Goal: Contribute content: Add original content to the website for others to see

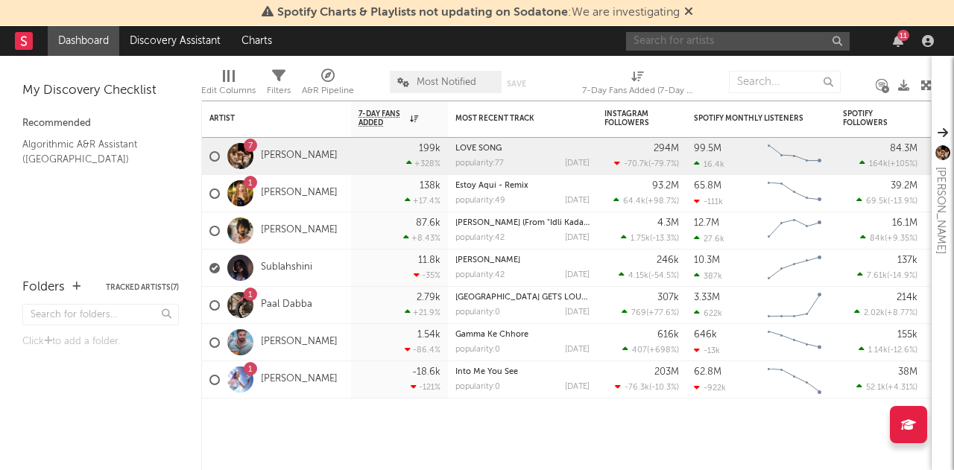
click at [710, 44] on input "text" at bounding box center [738, 41] width 224 height 19
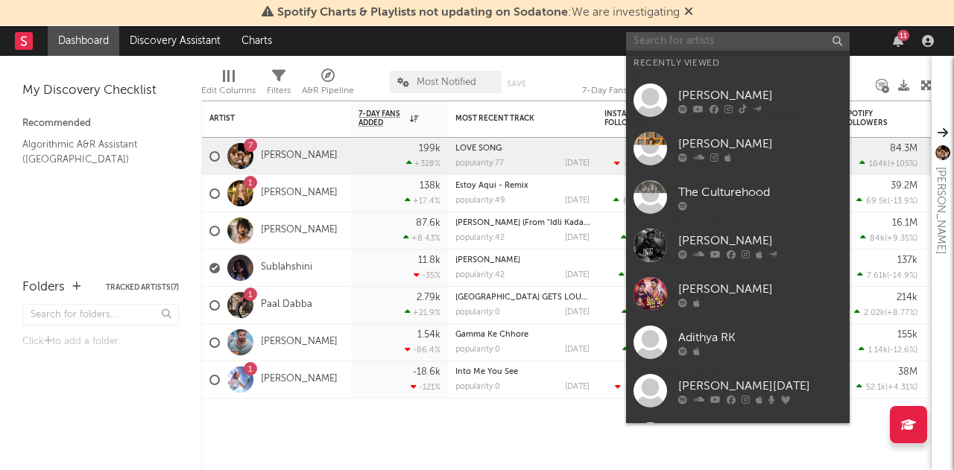
paste input "[PERSON_NAME]"
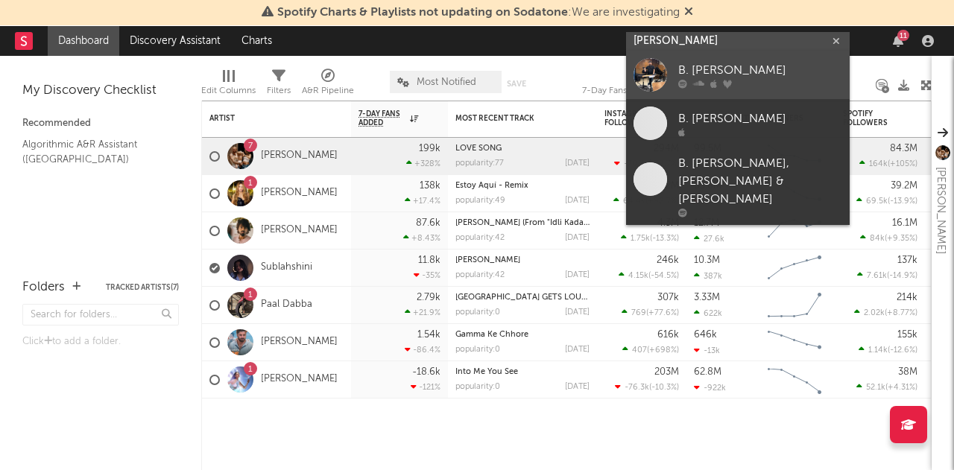
type input "[PERSON_NAME]"
click at [719, 66] on div "B. [PERSON_NAME]" at bounding box center [760, 71] width 164 height 18
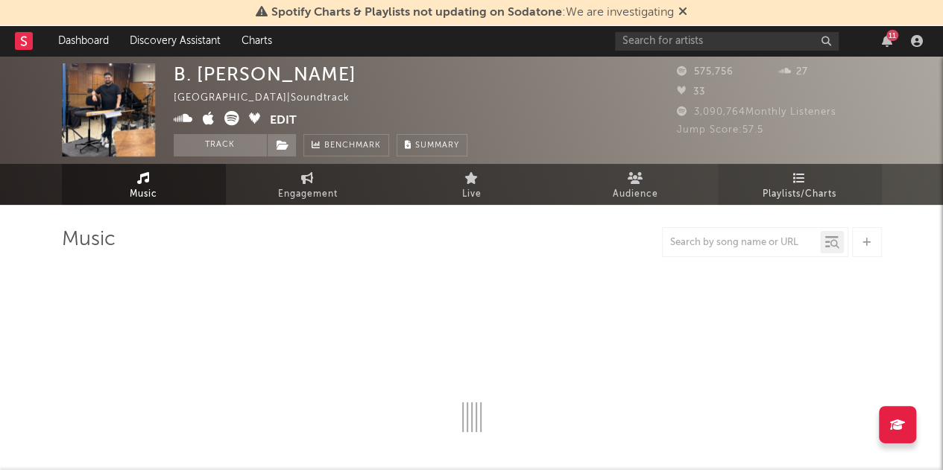
select select "6m"
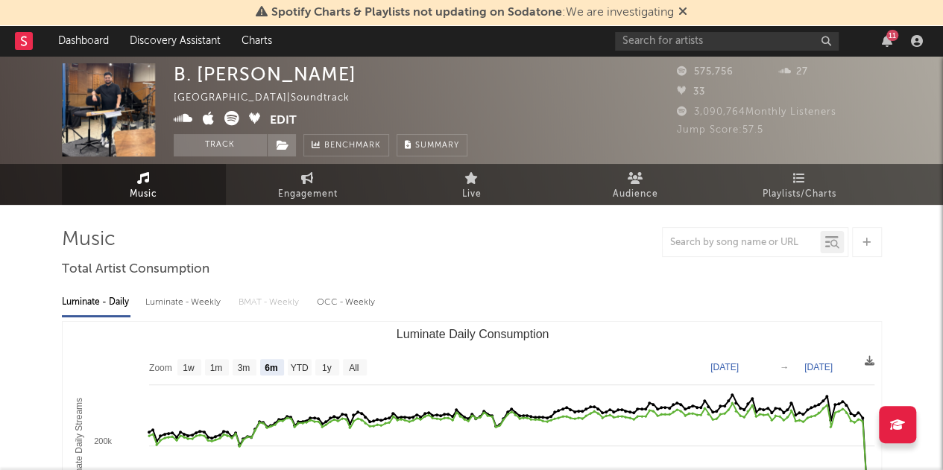
scroll to position [133, 0]
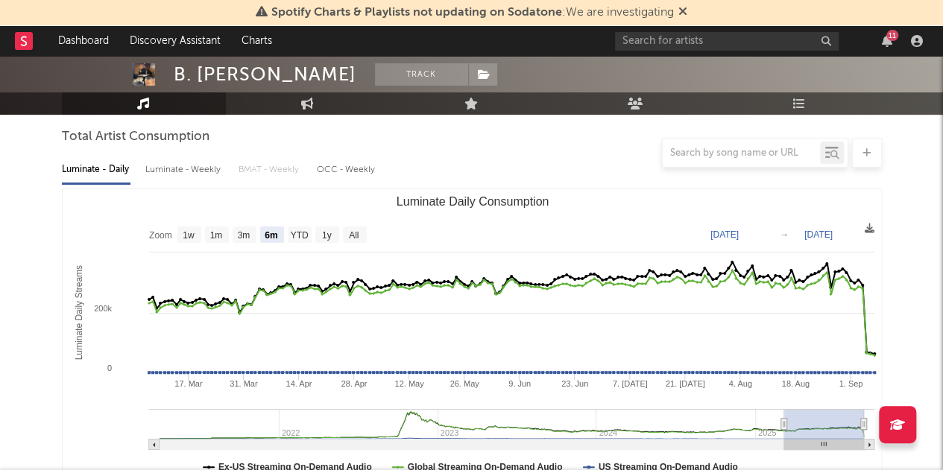
click at [720, 144] on div at bounding box center [741, 153] width 157 height 19
click at [719, 151] on input "text" at bounding box center [741, 154] width 157 height 12
paste input "Varaha [PERSON_NAME] Va Rishtam"
type input "Varaha [PERSON_NAME] Va Rishtam"
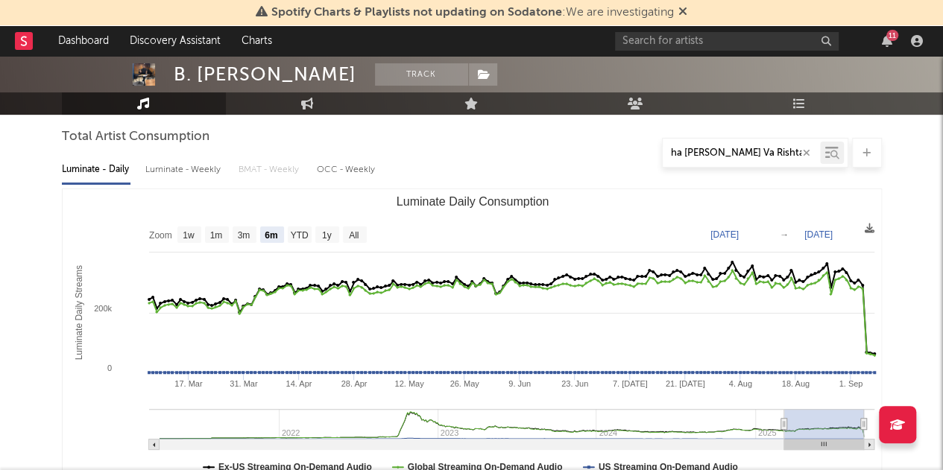
click at [837, 154] on icon at bounding box center [834, 155] width 9 height 9
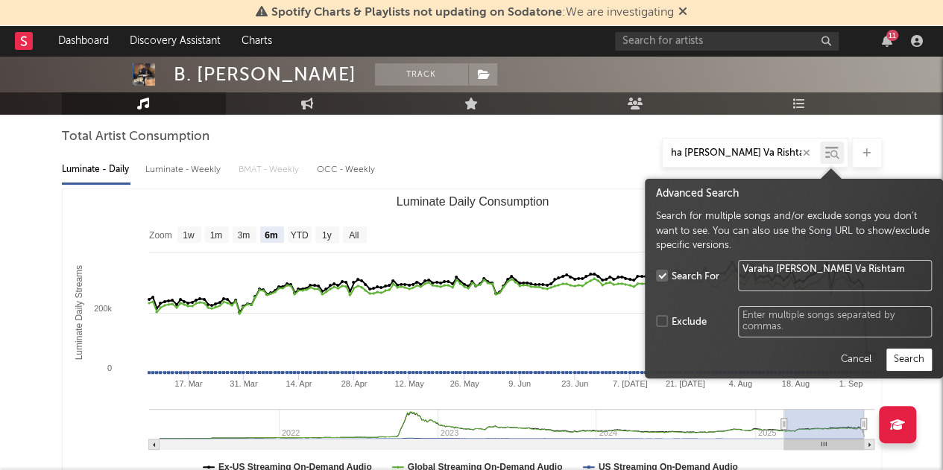
click at [903, 359] on button "Search" at bounding box center [908, 360] width 45 height 22
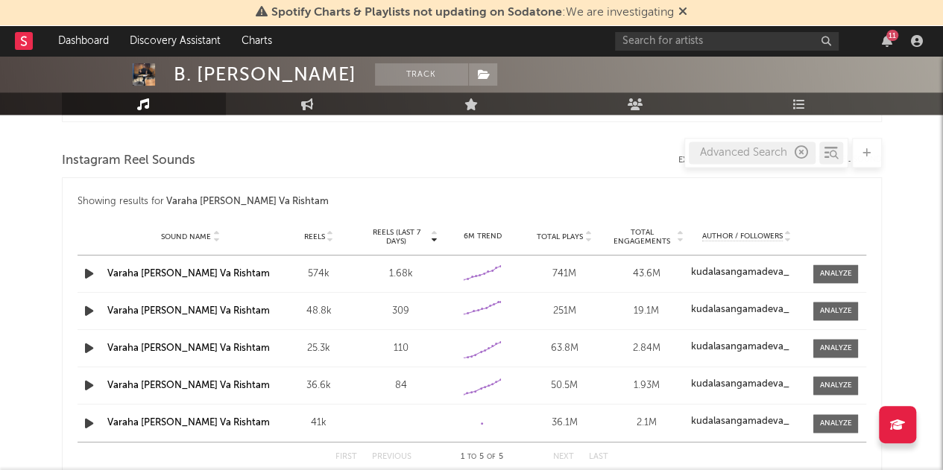
scroll to position [1029, 0]
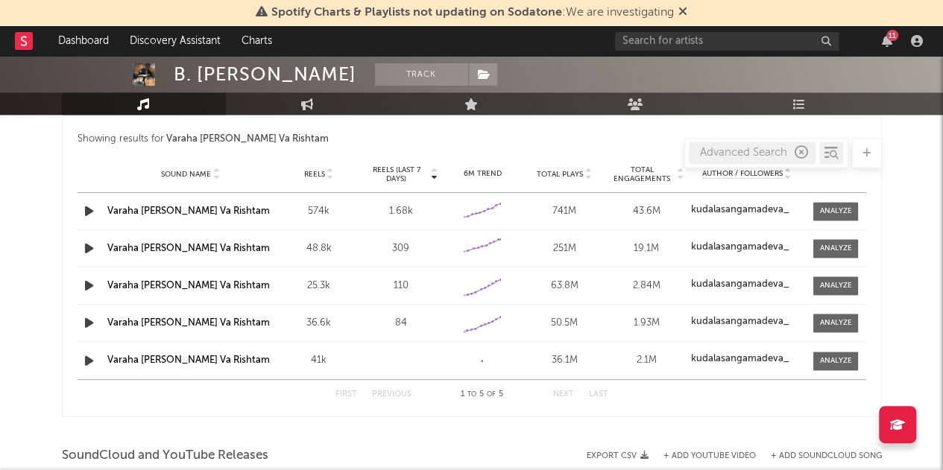
click at [719, 205] on strong "kudalasangamadeva_" at bounding box center [740, 210] width 98 height 10
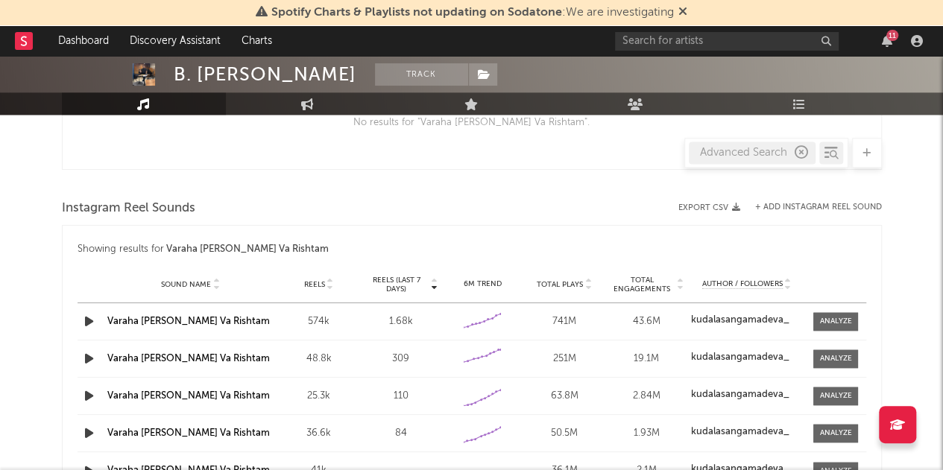
scroll to position [918, 0]
click at [731, 150] on div "Advanced Search" at bounding box center [752, 153] width 127 height 22
click at [724, 156] on div "Advanced Search" at bounding box center [752, 153] width 127 height 22
click at [809, 205] on button "+ Add Instagram Reel Sound" at bounding box center [818, 208] width 127 height 8
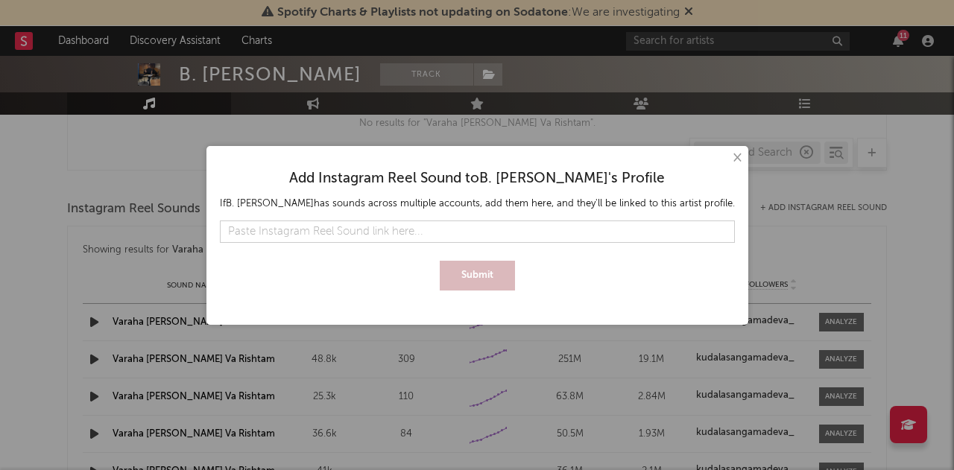
type input "Varaha [PERSON_NAME] Va Rishtam"
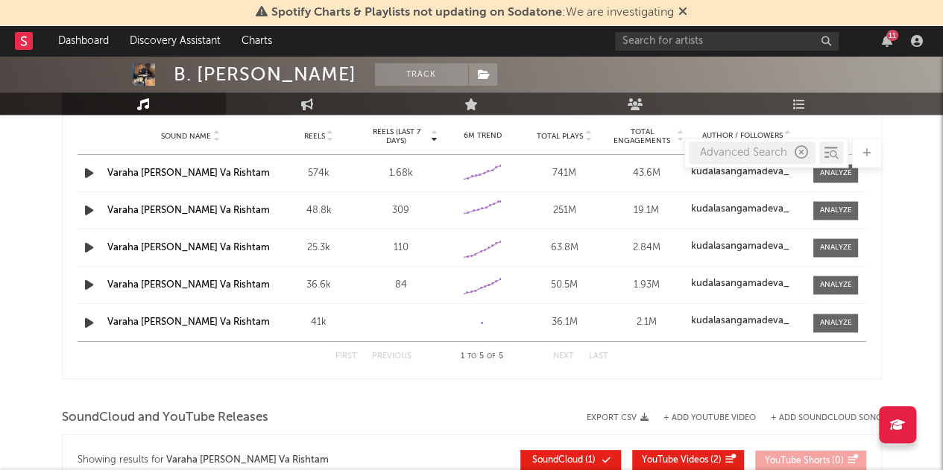
scroll to position [1000, 0]
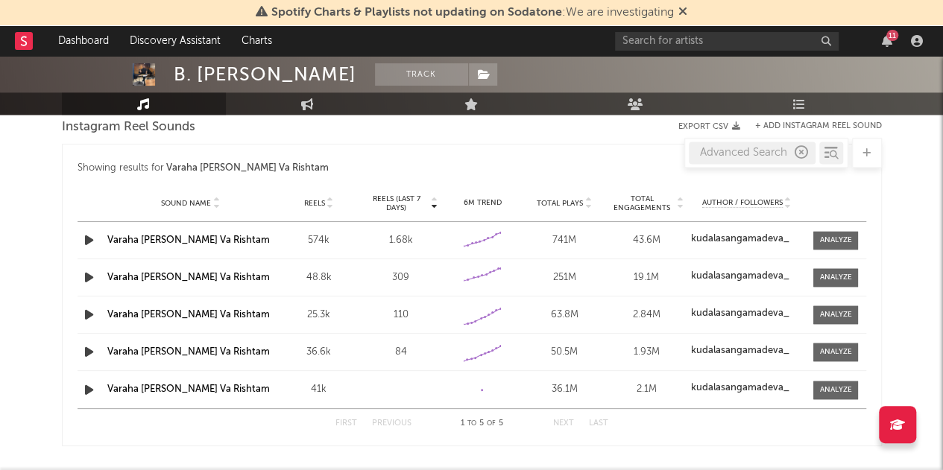
click at [165, 239] on link "Varaha [PERSON_NAME] Va Rishtam" at bounding box center [188, 241] width 162 height 10
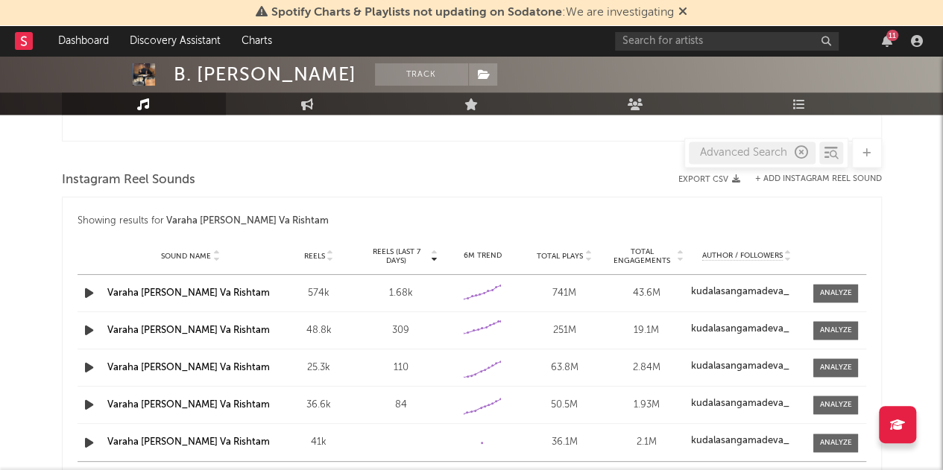
scroll to position [947, 0]
click at [799, 178] on button "+ Add Instagram Reel Sound" at bounding box center [818, 180] width 127 height 8
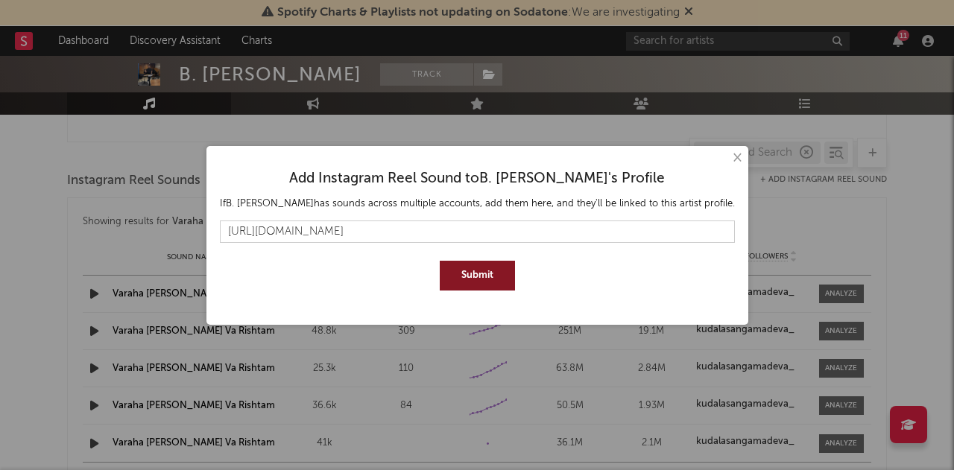
type input "[URL][DOMAIN_NAME]"
click at [464, 274] on button "Submit" at bounding box center [477, 276] width 75 height 30
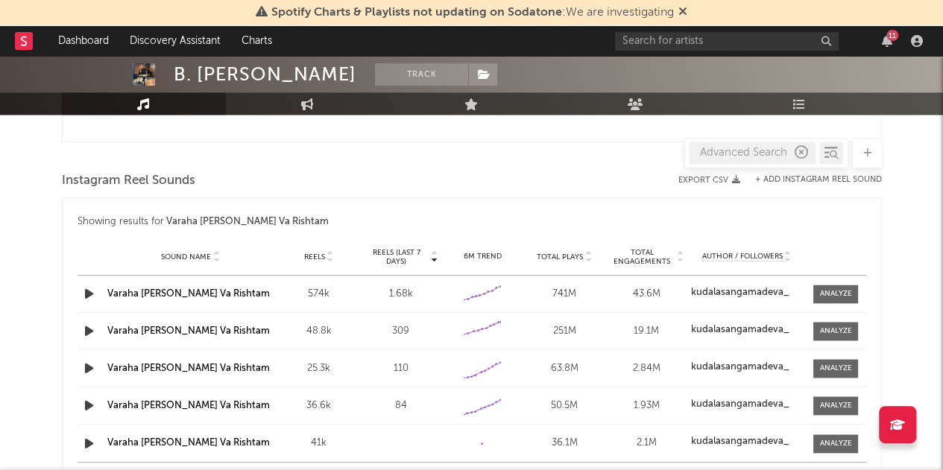
click at [41, 260] on div "× Add Instagram Reel Sound to B. [PERSON_NAME] 's Profile If B. [PERSON_NAME] h…" at bounding box center [471, 235] width 943 height 470
click at [151, 329] on link "Varaha [PERSON_NAME] Va Rishtam" at bounding box center [188, 331] width 162 height 10
click at [801, 180] on button "+ Add Instagram Reel Sound" at bounding box center [818, 180] width 127 height 8
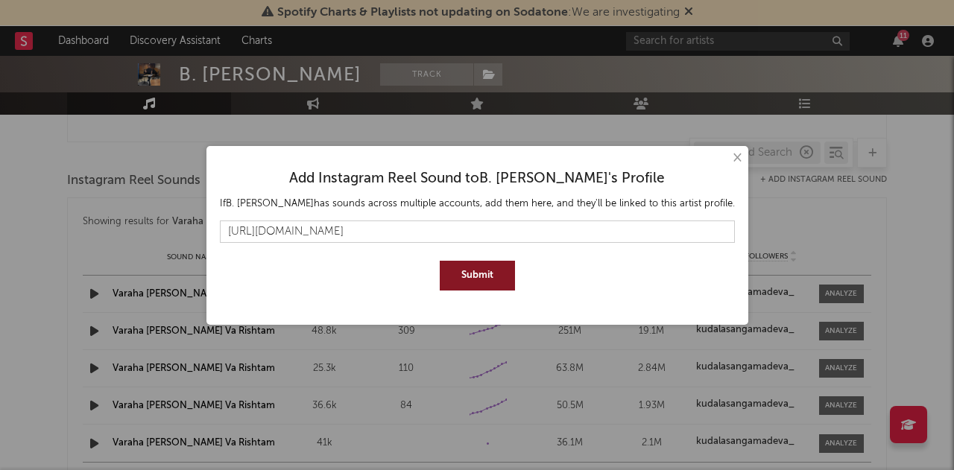
type input "[URL][DOMAIN_NAME]"
click at [493, 266] on button "Submit" at bounding box center [477, 276] width 75 height 30
click at [734, 162] on button "×" at bounding box center [736, 158] width 16 height 16
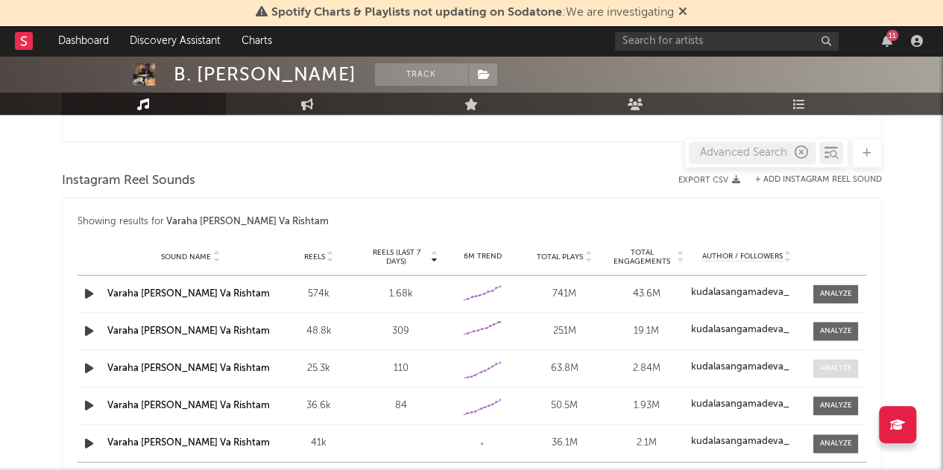
click at [842, 369] on div at bounding box center [836, 368] width 32 height 11
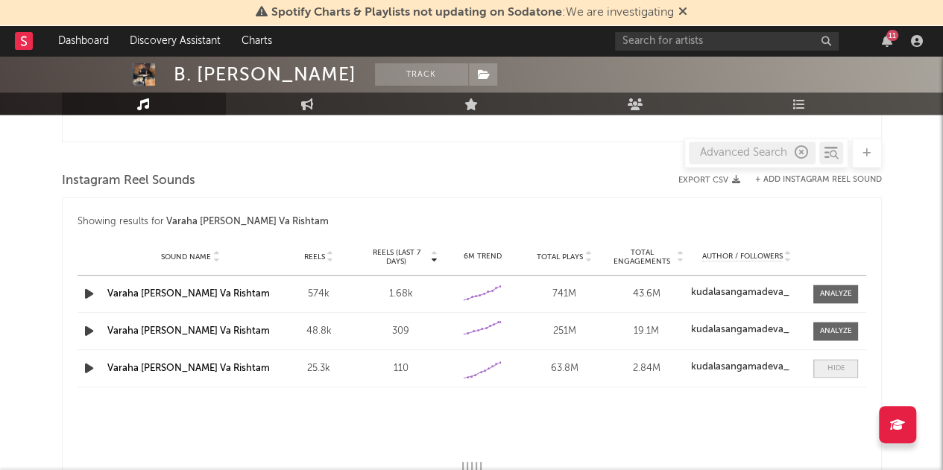
select select "6m"
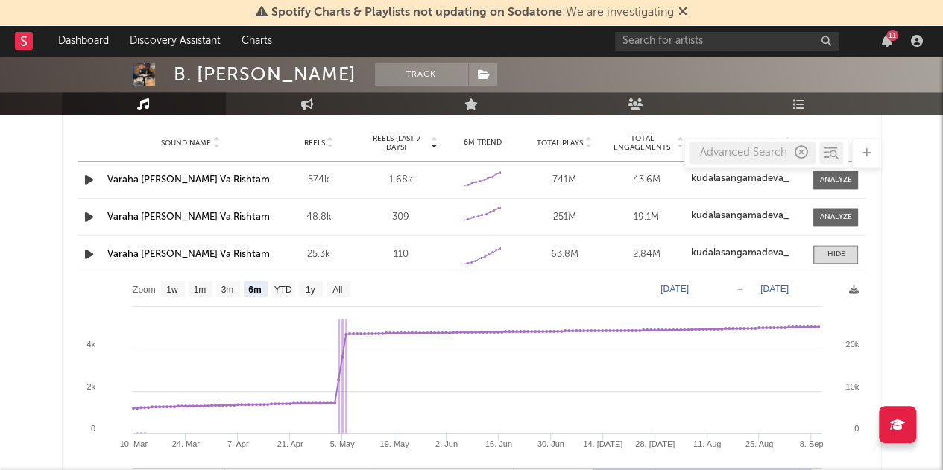
scroll to position [1017, 0]
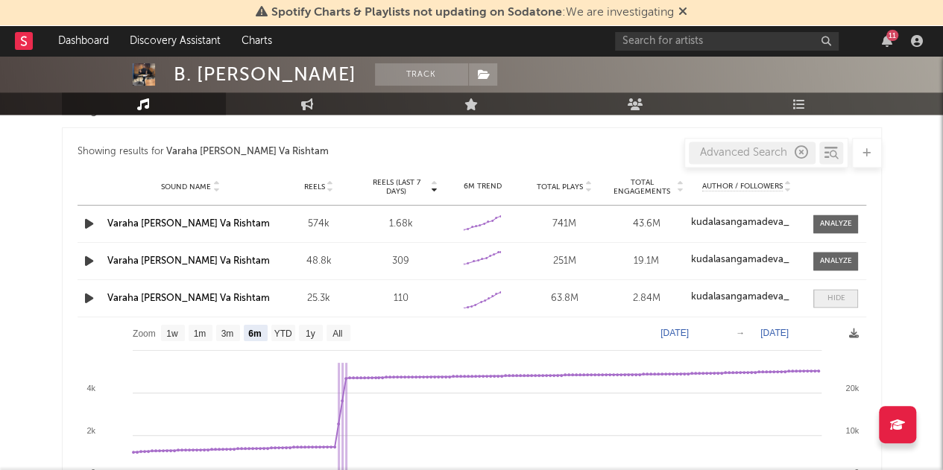
click at [835, 293] on div at bounding box center [836, 298] width 18 height 11
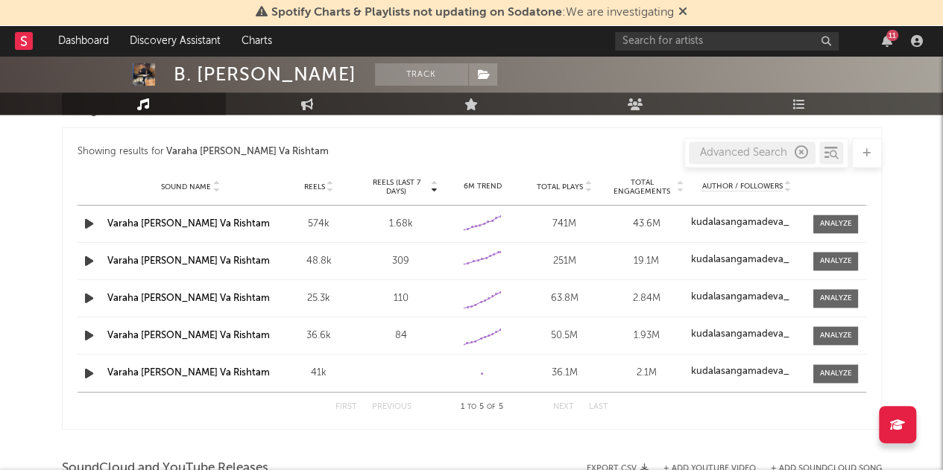
click at [173, 294] on link "Varaha [PERSON_NAME] Va Rishtam" at bounding box center [188, 299] width 162 height 10
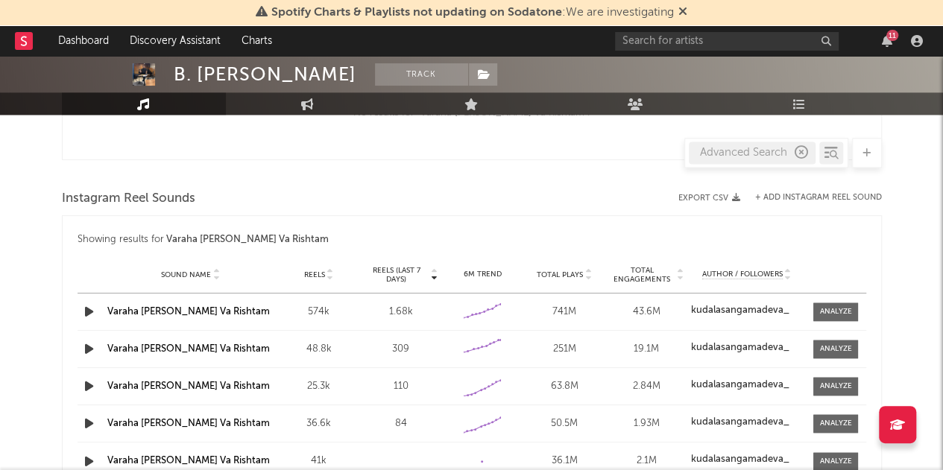
click at [803, 198] on button "+ Add Instagram Reel Sound" at bounding box center [818, 198] width 127 height 8
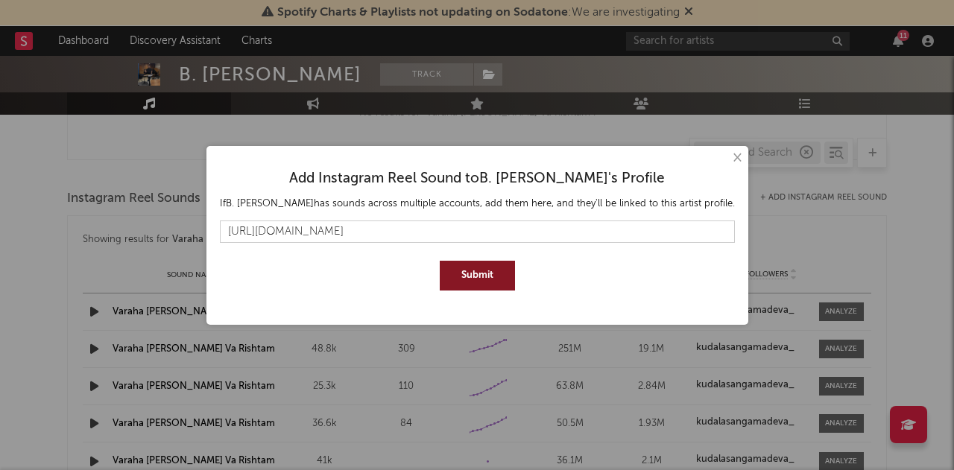
type input "[URL][DOMAIN_NAME]"
click at [476, 285] on button "Submit" at bounding box center [477, 276] width 75 height 30
click at [738, 159] on button "×" at bounding box center [736, 158] width 16 height 16
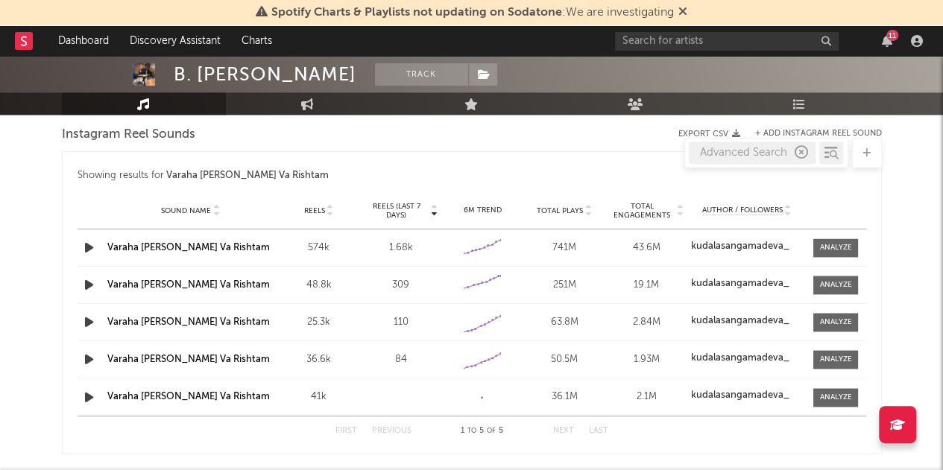
scroll to position [996, 0]
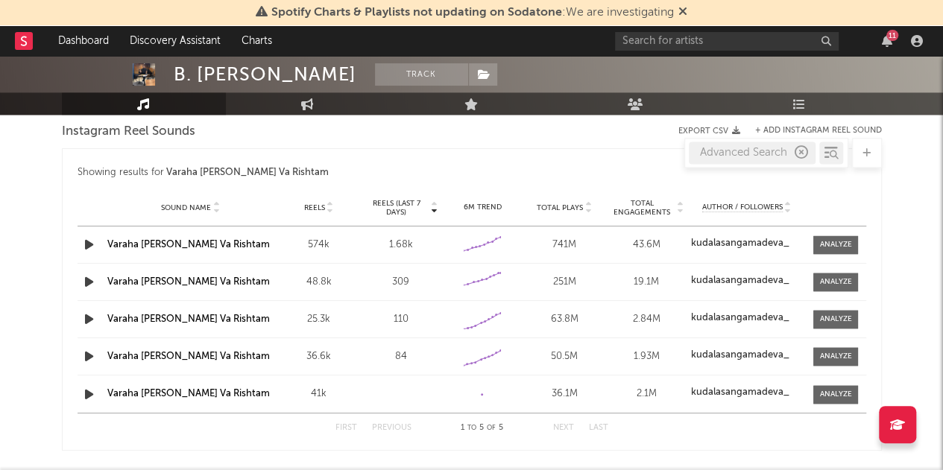
click at [173, 356] on link "Varaha [PERSON_NAME] Va Rishtam" at bounding box center [188, 357] width 162 height 10
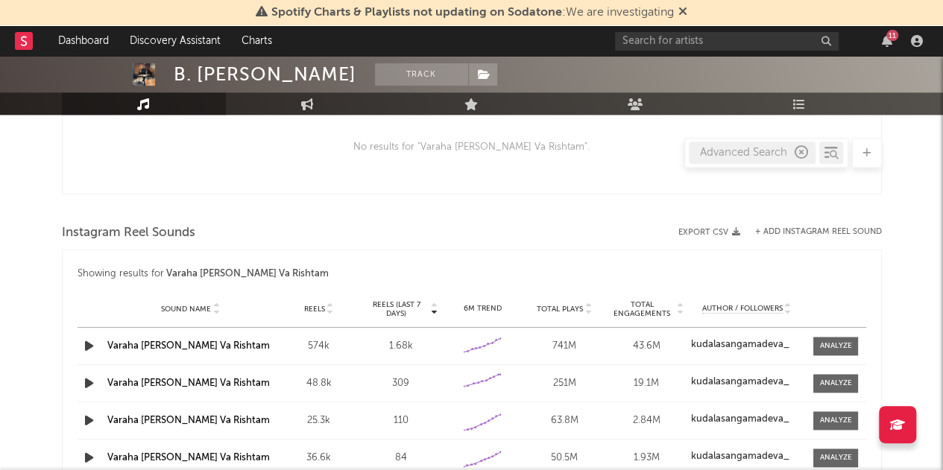
click at [804, 232] on button "+ Add Instagram Reel Sound" at bounding box center [818, 232] width 127 height 8
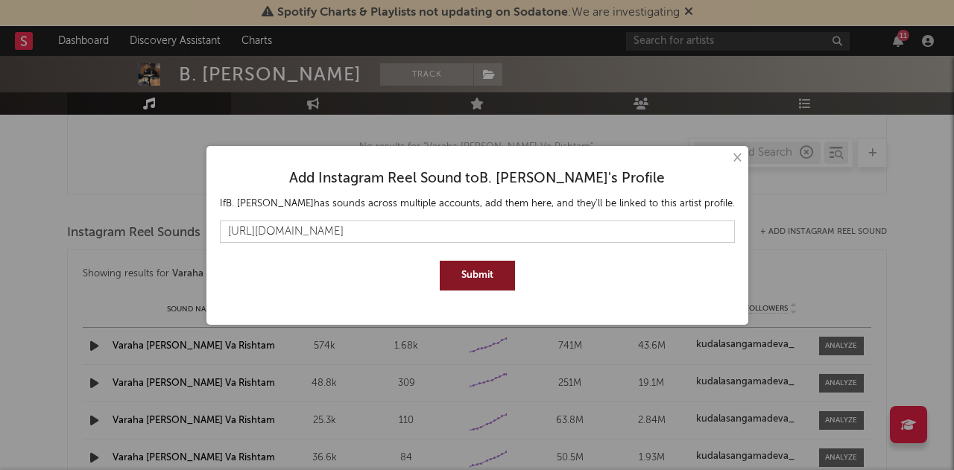
type input "[URL][DOMAIN_NAME]"
click at [496, 274] on button "Submit" at bounding box center [477, 276] width 75 height 30
click at [734, 162] on button "×" at bounding box center [736, 158] width 16 height 16
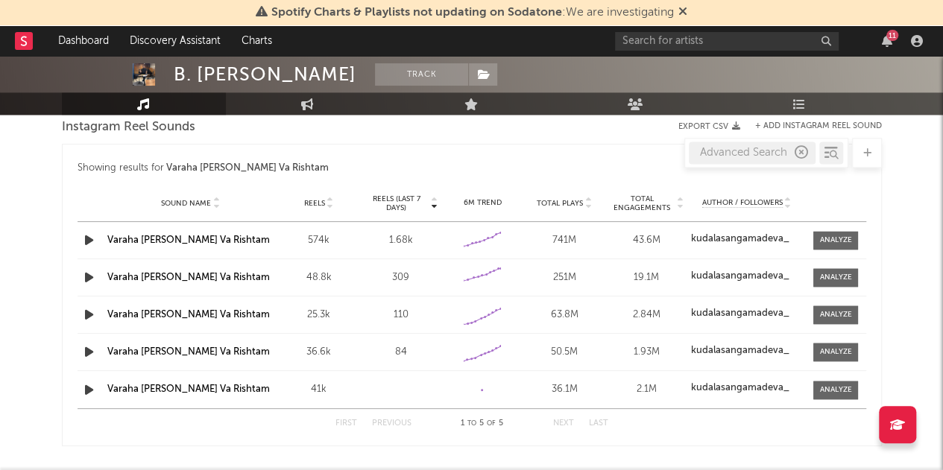
scroll to position [1001, 0]
click at [192, 390] on link "Varaha [PERSON_NAME] Va Rishtam" at bounding box center [188, 389] width 162 height 10
click at [155, 384] on link "Varaha [PERSON_NAME] Va Rishtam" at bounding box center [188, 389] width 162 height 10
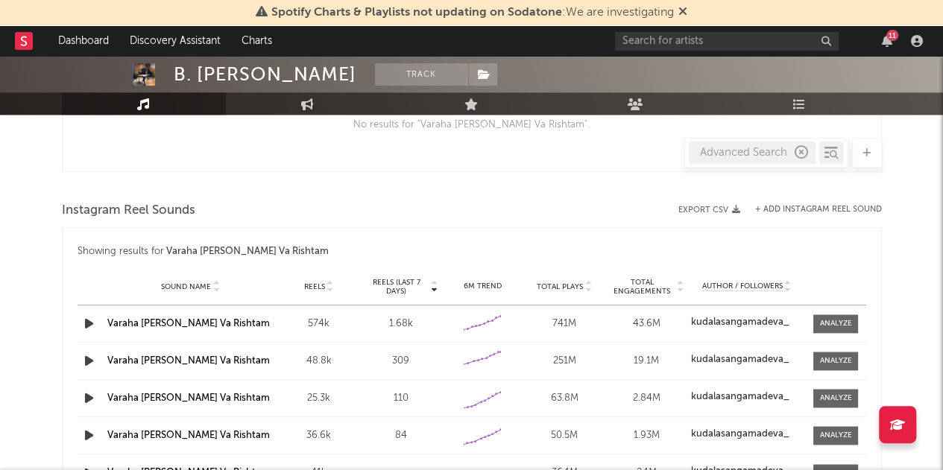
scroll to position [916, 0]
click at [806, 209] on button "+ Add Instagram Reel Sound" at bounding box center [818, 210] width 127 height 8
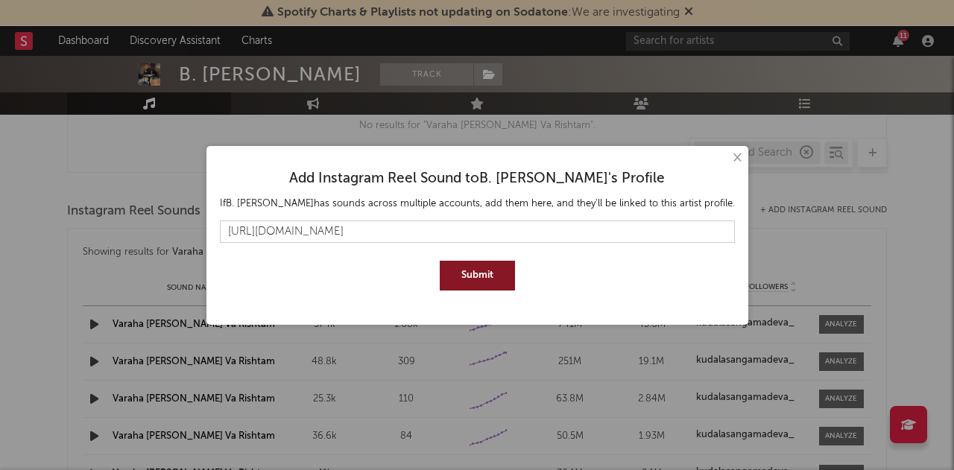
type input "[URL][DOMAIN_NAME]"
click at [468, 280] on button "Submit" at bounding box center [477, 276] width 75 height 30
click at [737, 160] on button "×" at bounding box center [736, 158] width 16 height 16
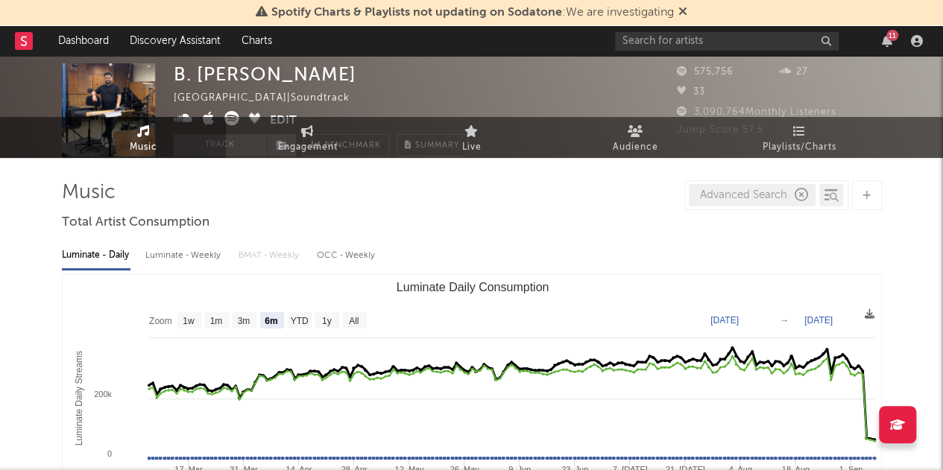
scroll to position [0, 0]
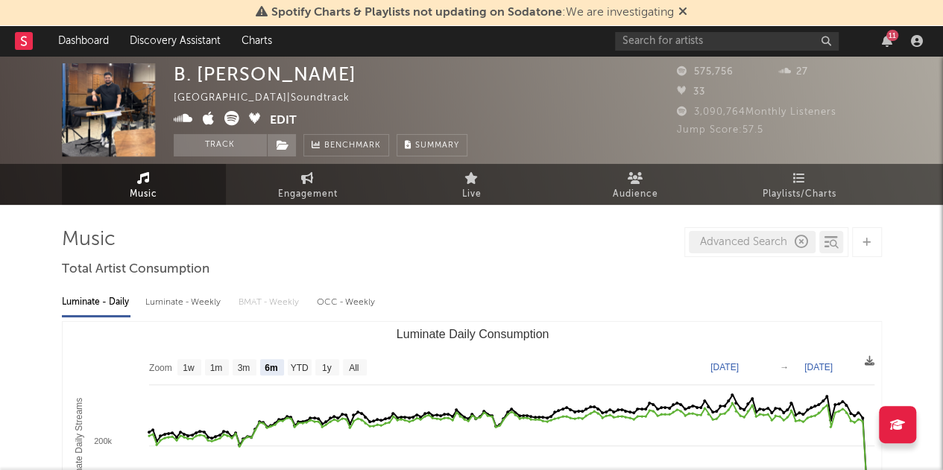
click at [754, 236] on div "Advanced Search" at bounding box center [752, 242] width 127 height 22
click at [733, 244] on div "Advanced Search" at bounding box center [752, 242] width 127 height 22
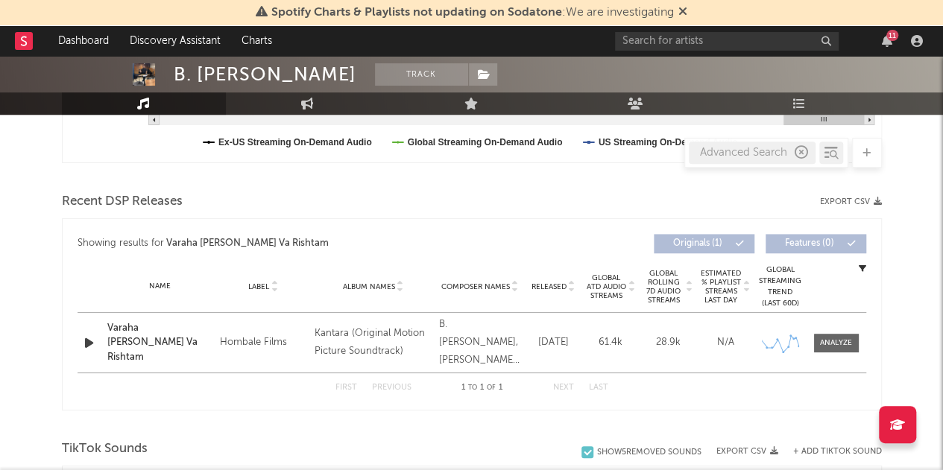
scroll to position [443, 0]
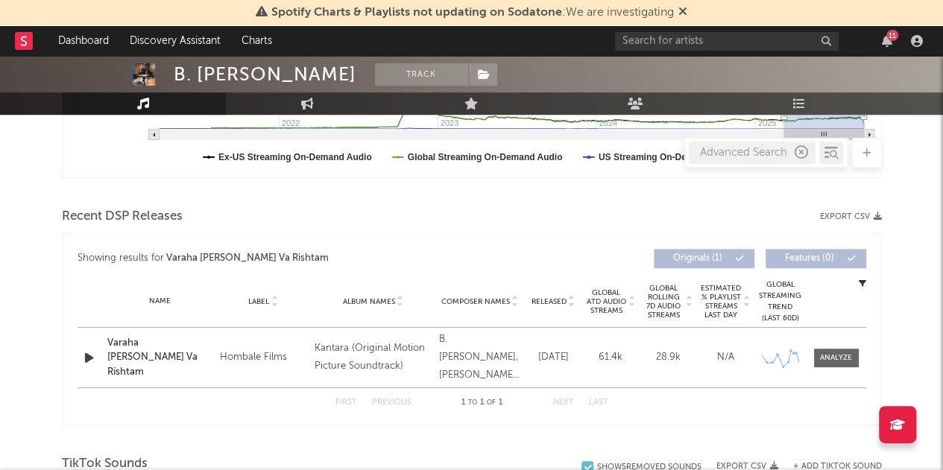
click at [729, 154] on div "Advanced Search" at bounding box center [752, 153] width 127 height 22
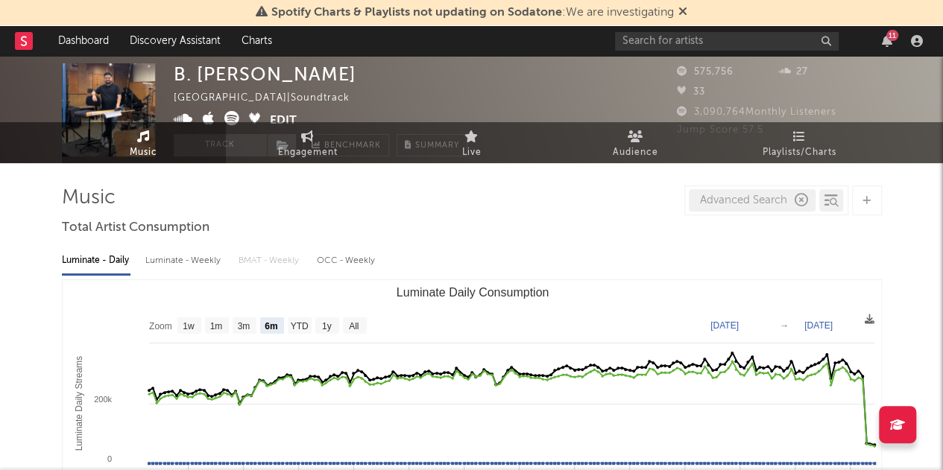
scroll to position [0, 0]
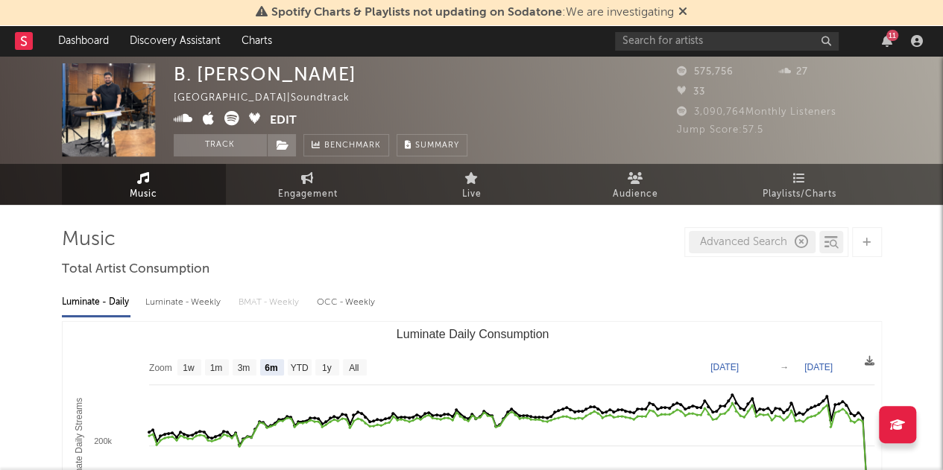
click at [682, 7] on icon at bounding box center [682, 11] width 9 height 12
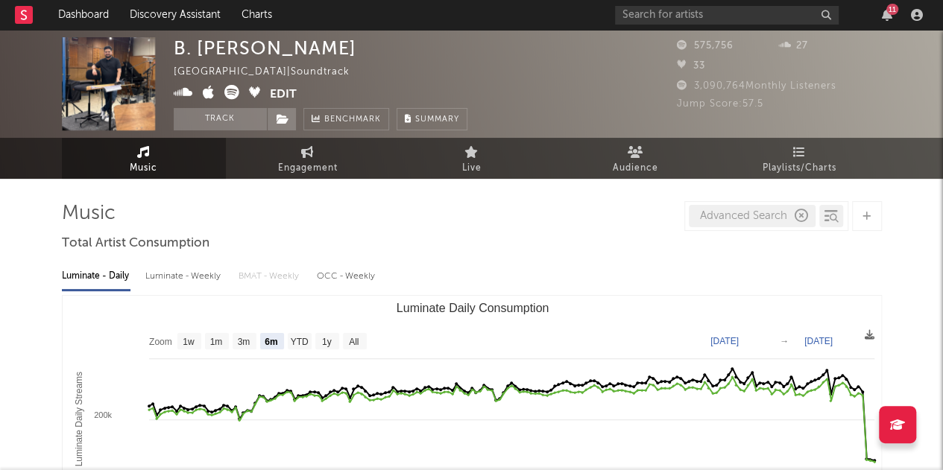
click at [721, 215] on div "Advanced Search" at bounding box center [752, 216] width 127 height 22
click at [829, 217] on div at bounding box center [834, 218] width 10 height 11
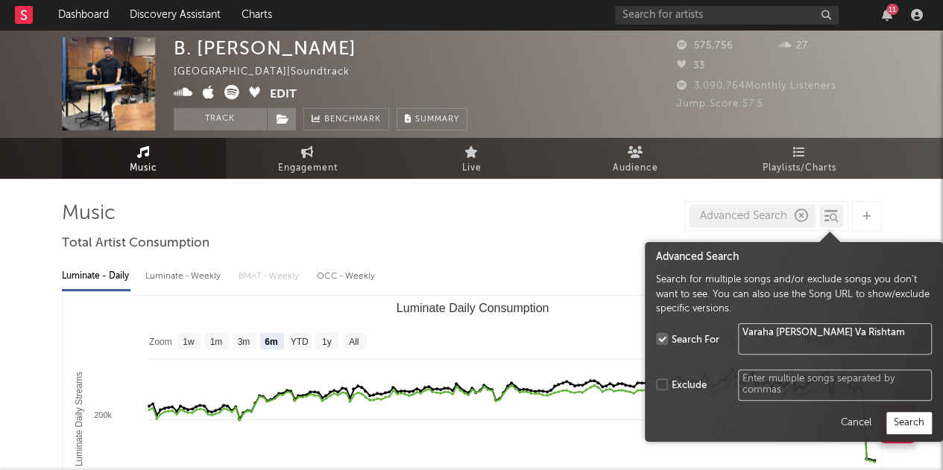
click at [780, 338] on textarea "Varaha [PERSON_NAME] Va Rishtam" at bounding box center [835, 338] width 194 height 31
paste textarea "Kantara Chapter-1 Theme"
type textarea "Kantara Chapter-1 Theme"
click at [908, 424] on button "Search" at bounding box center [908, 423] width 45 height 22
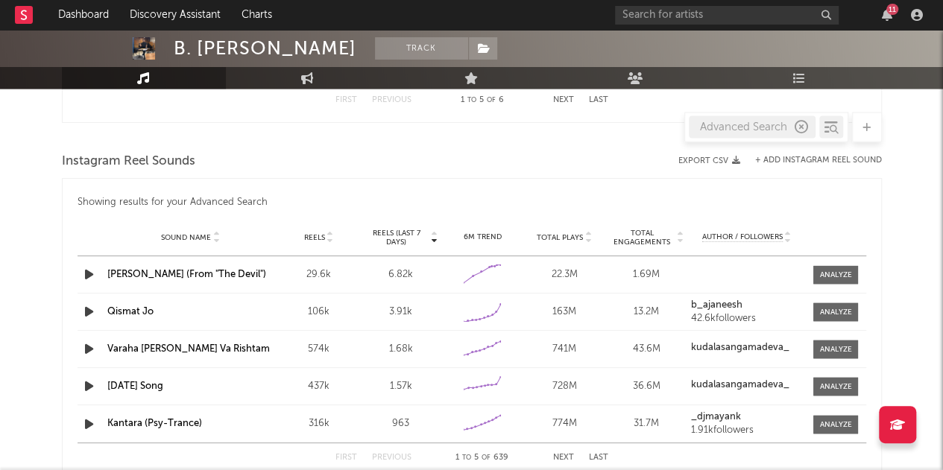
scroll to position [1316, 0]
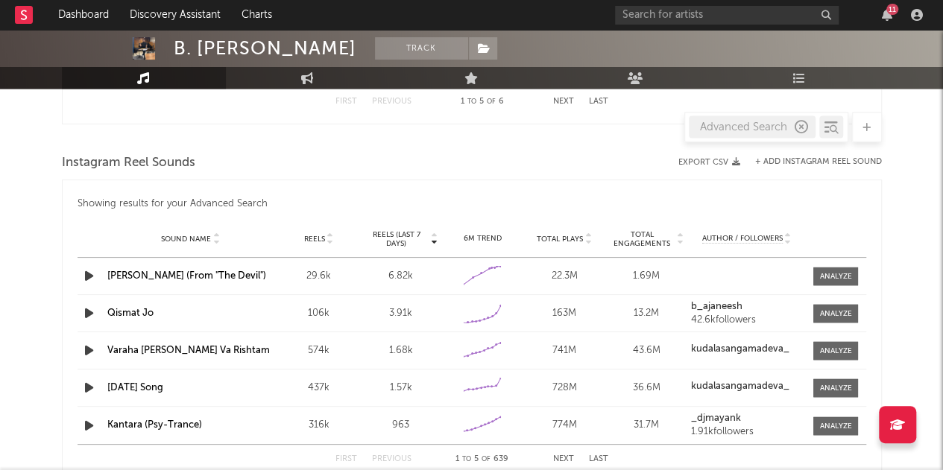
click at [767, 129] on div "Advanced Search" at bounding box center [752, 127] width 127 height 22
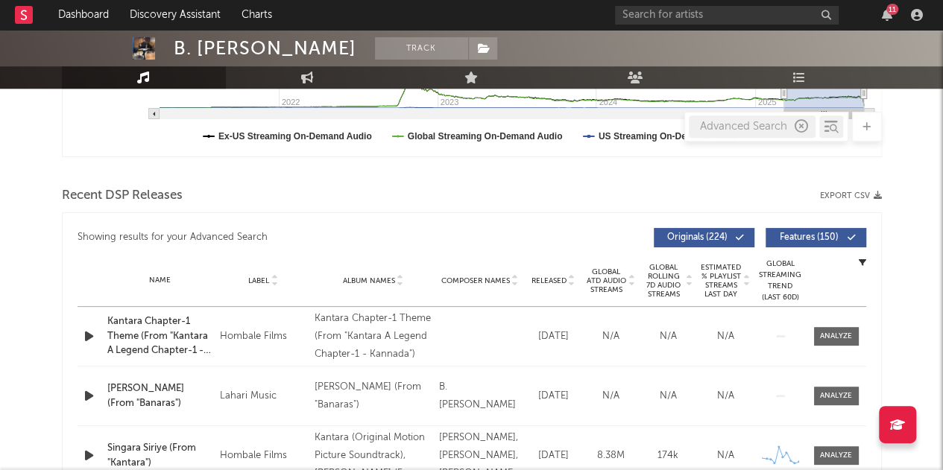
scroll to position [440, 0]
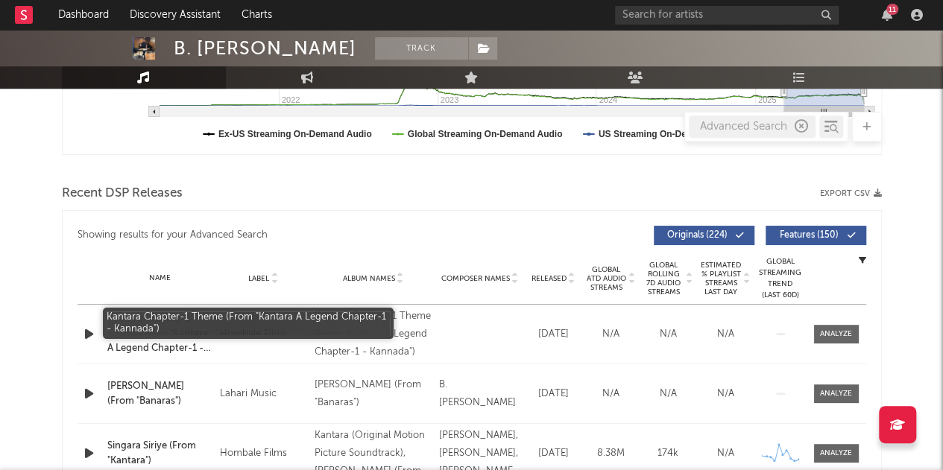
click at [133, 320] on div "Kantara Chapter-1 Theme (From "Kantara A Legend Chapter-1 - Kannada")" at bounding box center [159, 334] width 105 height 44
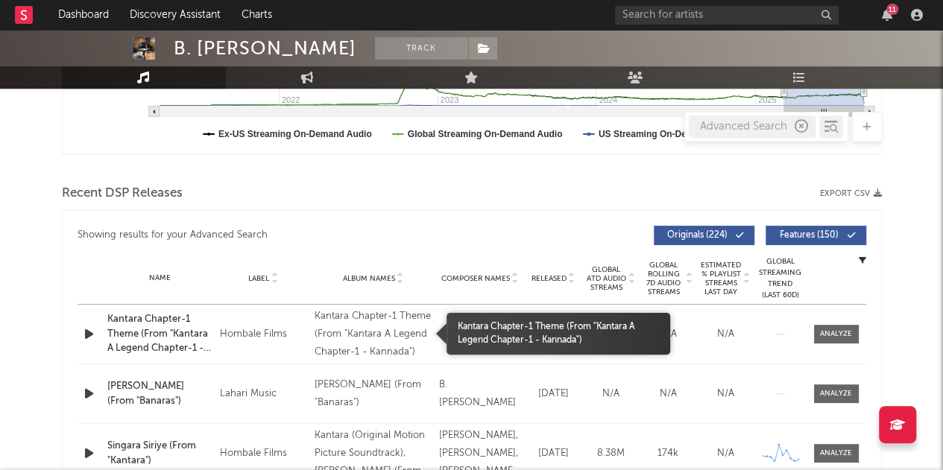
drag, startPoint x: 424, startPoint y: 353, endPoint x: 304, endPoint y: 309, distance: 128.1
click at [304, 309] on div "Name Kantara Chapter-1 Theme (From "Kantara A Legend Chapter-1 - Kannada") Copy…" at bounding box center [472, 334] width 789 height 59
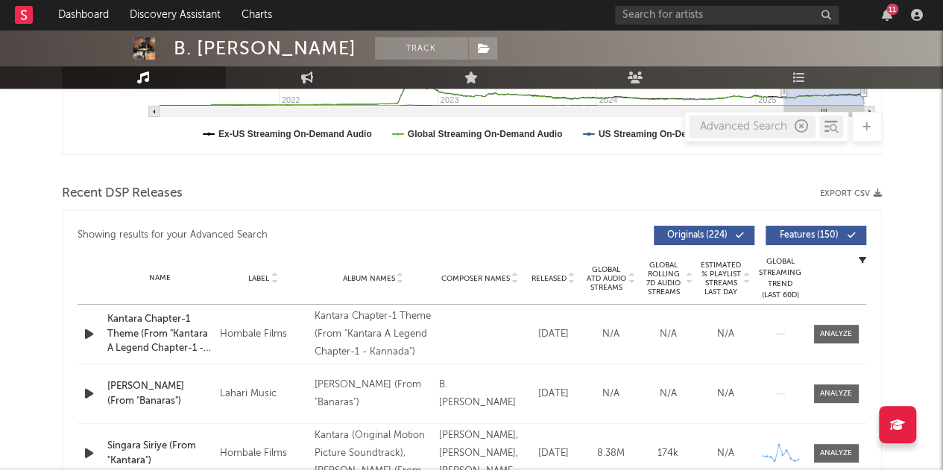
drag, startPoint x: 315, startPoint y: 317, endPoint x: 388, endPoint y: 354, distance: 82.0
click at [388, 354] on div "Kantara Chapter-1 Theme (From "Kantara A Legend Chapter-1 - Kannada")" at bounding box center [373, 335] width 117 height 54
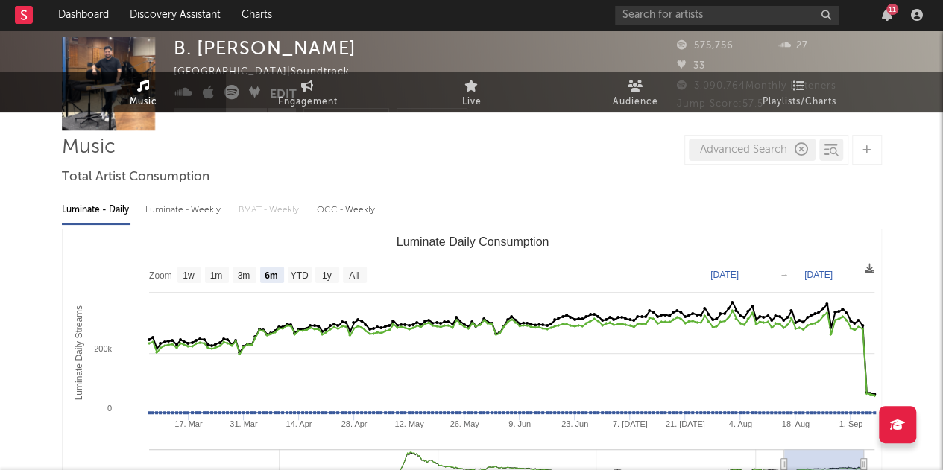
scroll to position [0, 0]
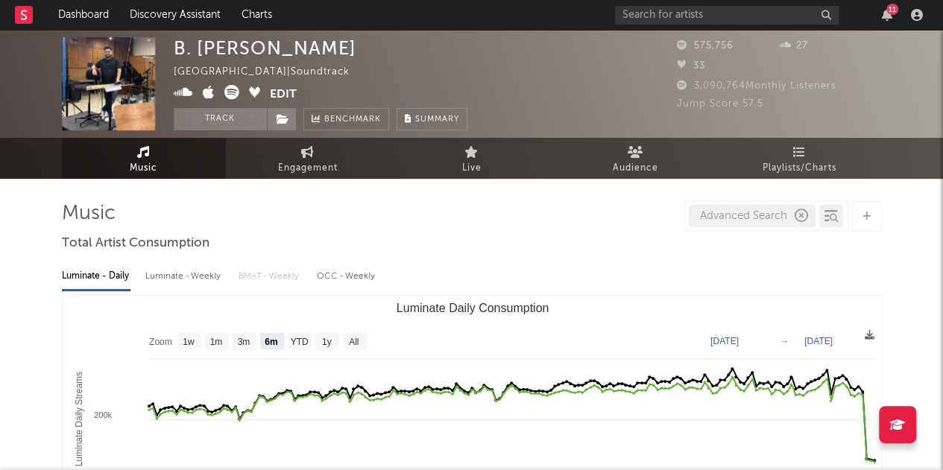
click at [708, 217] on div "Advanced Search" at bounding box center [752, 216] width 127 height 22
click at [721, 215] on div "Advanced Search" at bounding box center [752, 216] width 127 height 22
click at [800, 214] on icon "button" at bounding box center [801, 215] width 13 height 13
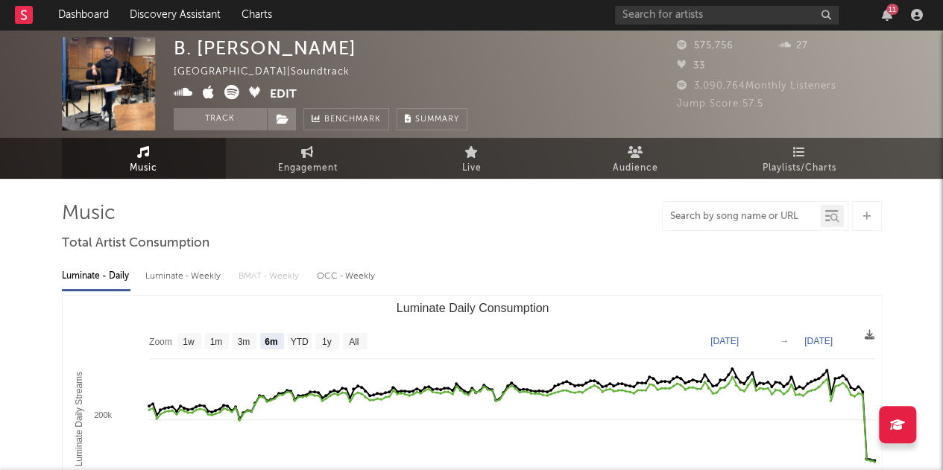
click at [778, 217] on input "text" at bounding box center [741, 217] width 157 height 12
paste input "Kantara Chapter-1 Theme (From "Kantara A Legend Chapter-1 - Kannada")"
click at [832, 216] on icon at bounding box center [834, 218] width 9 height 9
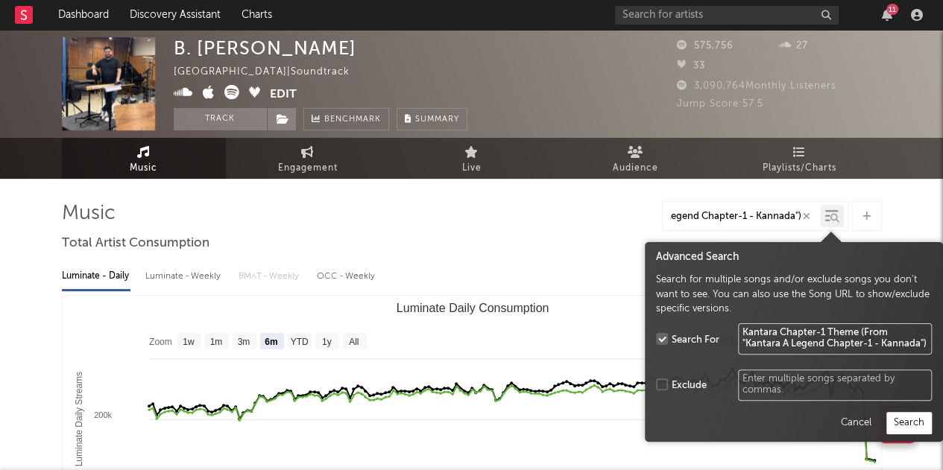
type input "Kantara Chapter-1 Theme (From "Kantara A Legend Chapter-1 - Kannada")"
click at [913, 417] on button "Search" at bounding box center [908, 423] width 45 height 22
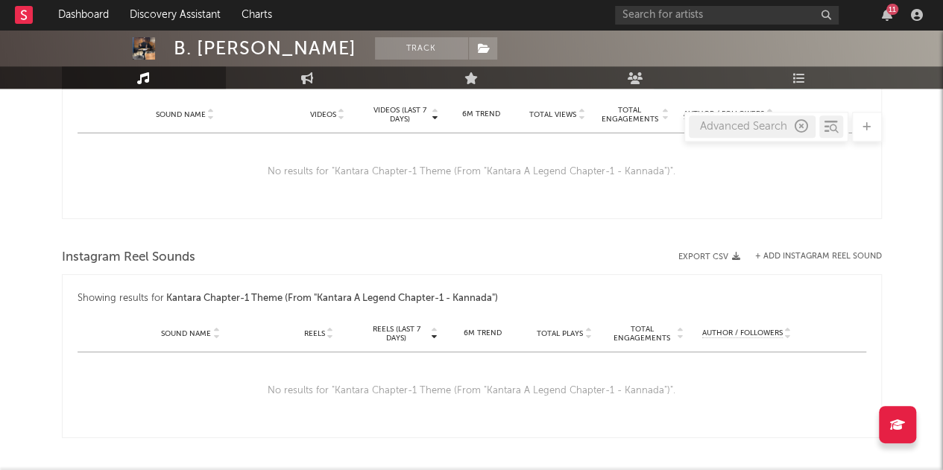
scroll to position [843, 0]
click at [818, 254] on button "+ Add Instagram Reel Sound" at bounding box center [818, 257] width 127 height 8
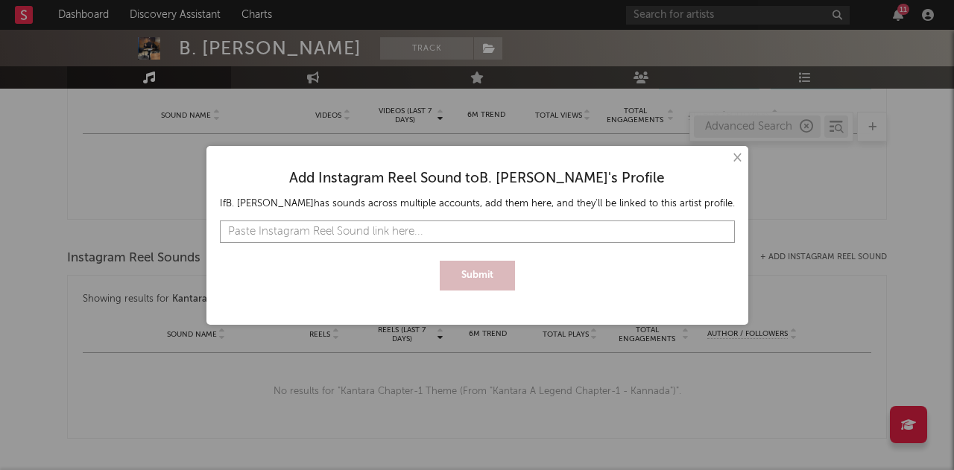
click at [386, 236] on input "text" at bounding box center [477, 232] width 515 height 22
paste input "[URL][DOMAIN_NAME]"
type input "[URL][DOMAIN_NAME]"
click at [497, 280] on button "Submit" at bounding box center [477, 276] width 75 height 30
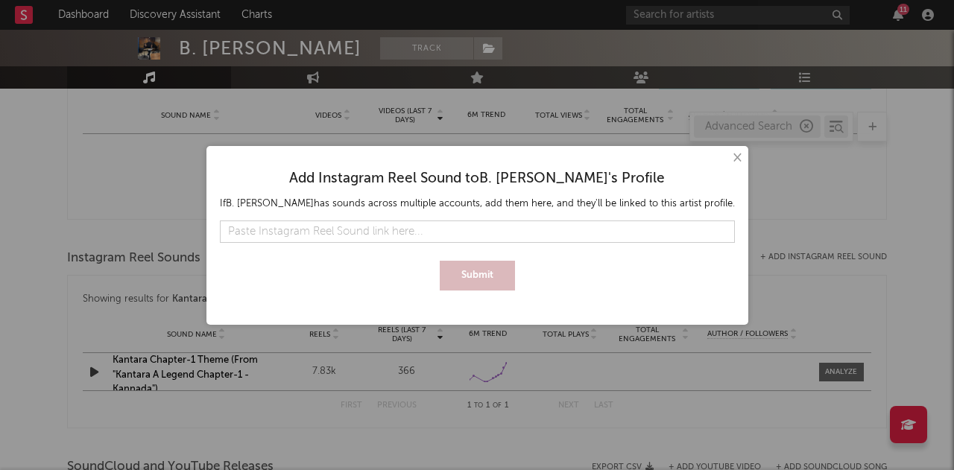
click at [739, 161] on button "×" at bounding box center [736, 158] width 16 height 16
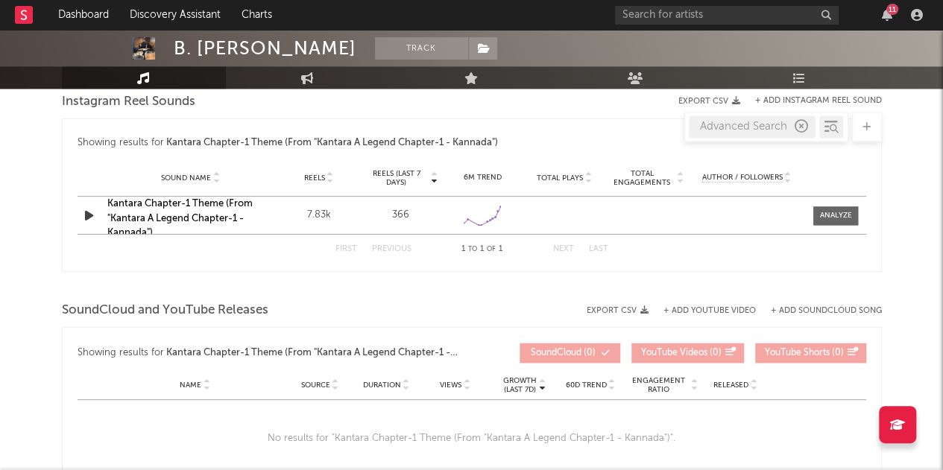
scroll to position [992, 0]
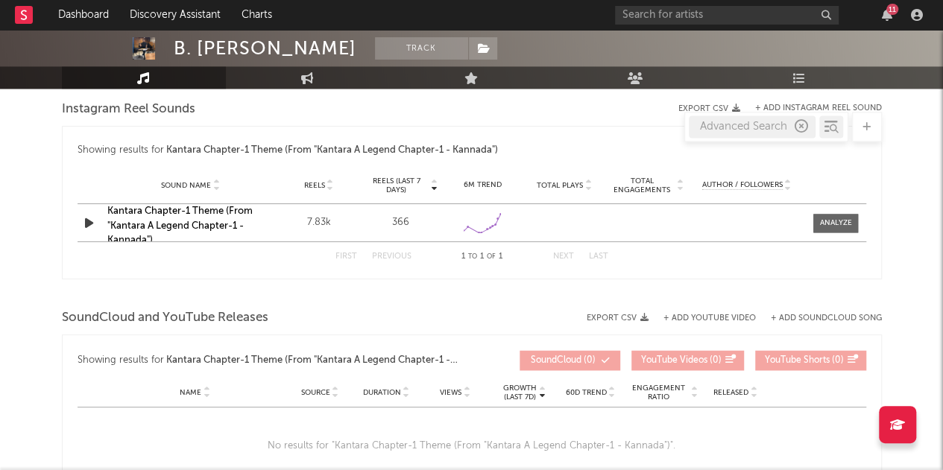
click at [137, 206] on link "Kantara Chapter-1 Theme (From "Kantara A Legend Chapter-1 - Kannada")" at bounding box center [179, 225] width 145 height 39
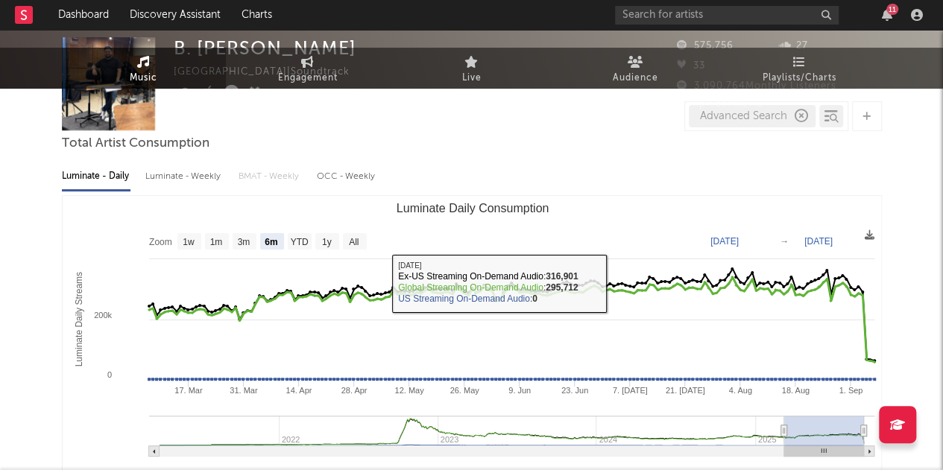
scroll to position [0, 0]
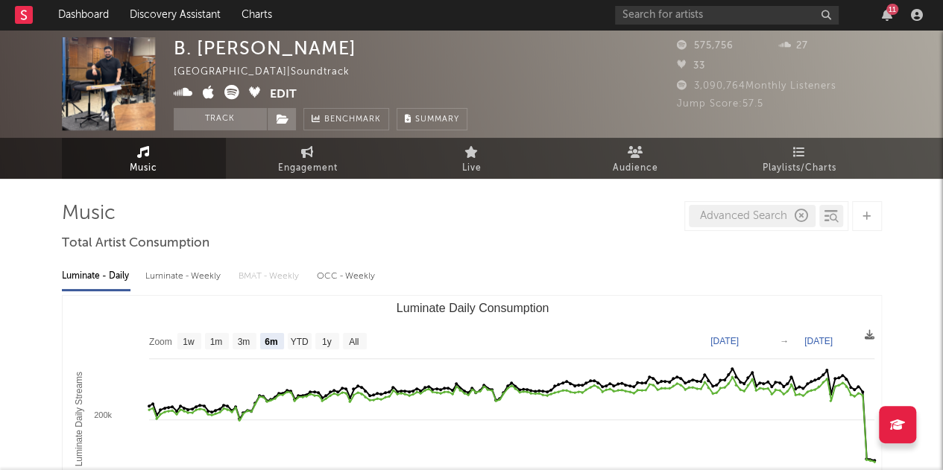
click at [739, 219] on div "Advanced Search" at bounding box center [752, 216] width 127 height 22
click at [795, 217] on icon "button" at bounding box center [801, 215] width 13 height 13
click at [748, 217] on input "text" at bounding box center [741, 217] width 157 height 12
paste input "Singara Siriye"
type input "Singara Siriye"
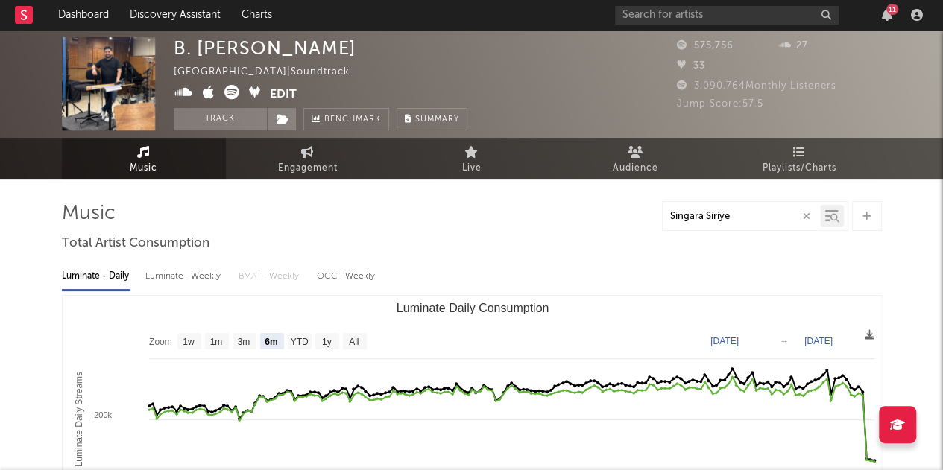
click at [830, 218] on icon at bounding box center [834, 218] width 9 height 9
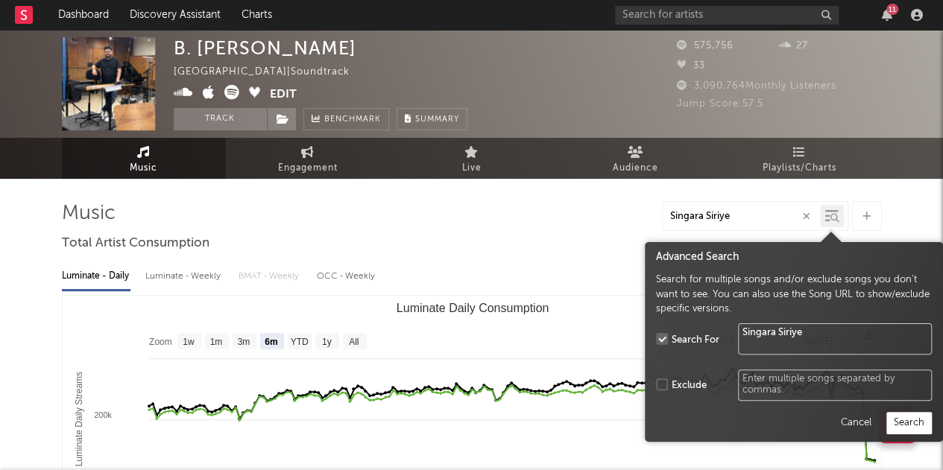
click at [899, 423] on button "Search" at bounding box center [908, 423] width 45 height 22
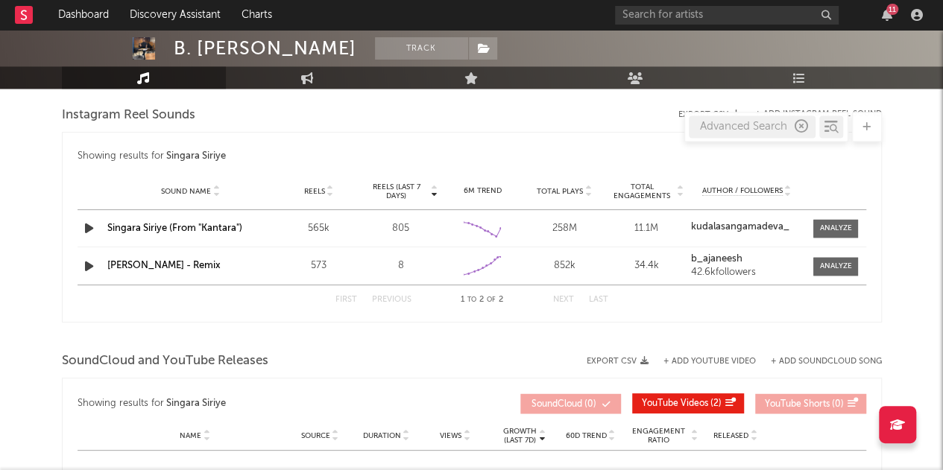
scroll to position [1048, 0]
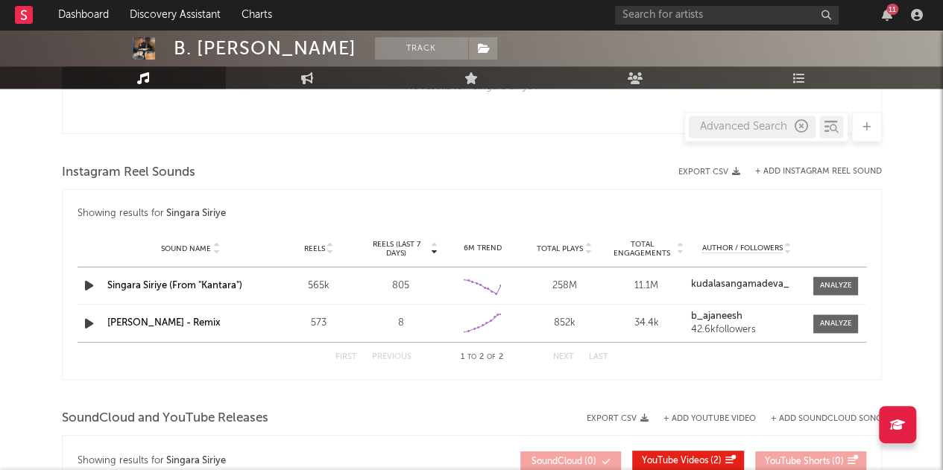
click at [798, 168] on button "+ Add Instagram Reel Sound" at bounding box center [818, 172] width 127 height 8
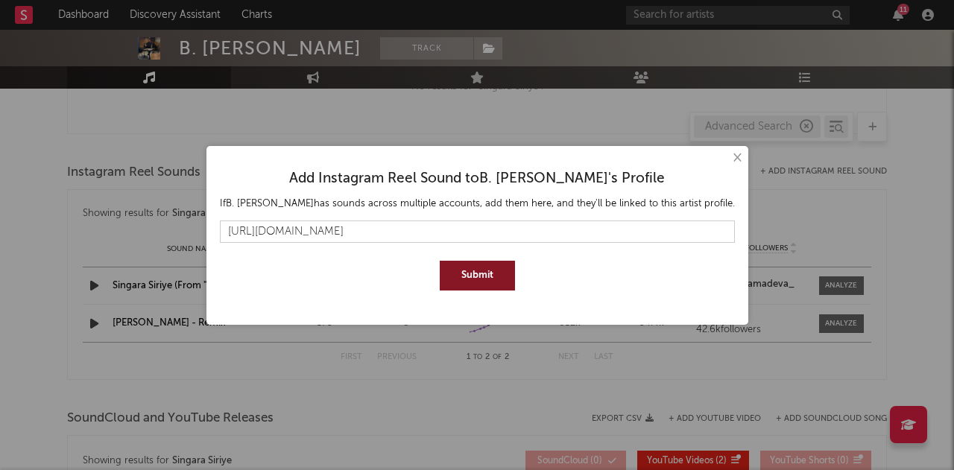
type input "[URL][DOMAIN_NAME]"
click at [486, 277] on button "Submit" at bounding box center [477, 276] width 75 height 30
click at [736, 156] on button "×" at bounding box center [736, 158] width 16 height 16
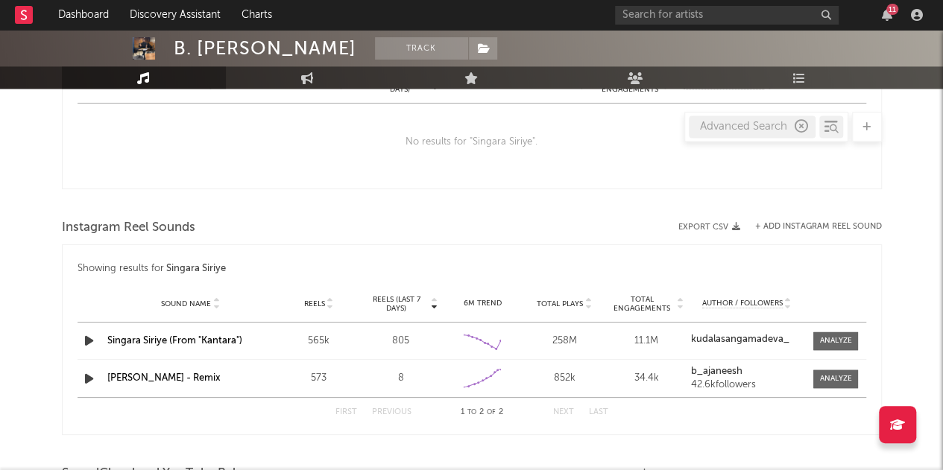
scroll to position [992, 0]
click at [731, 341] on strong "kudalasangamadeva_" at bounding box center [740, 340] width 98 height 10
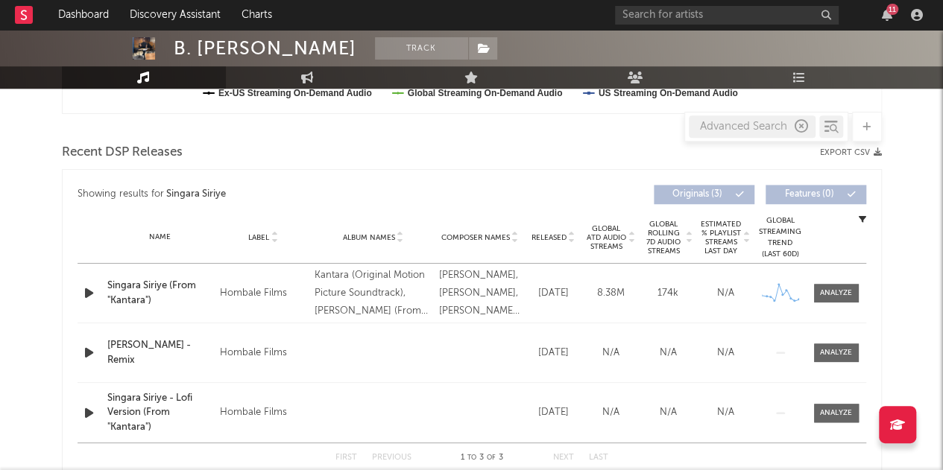
scroll to position [475, 0]
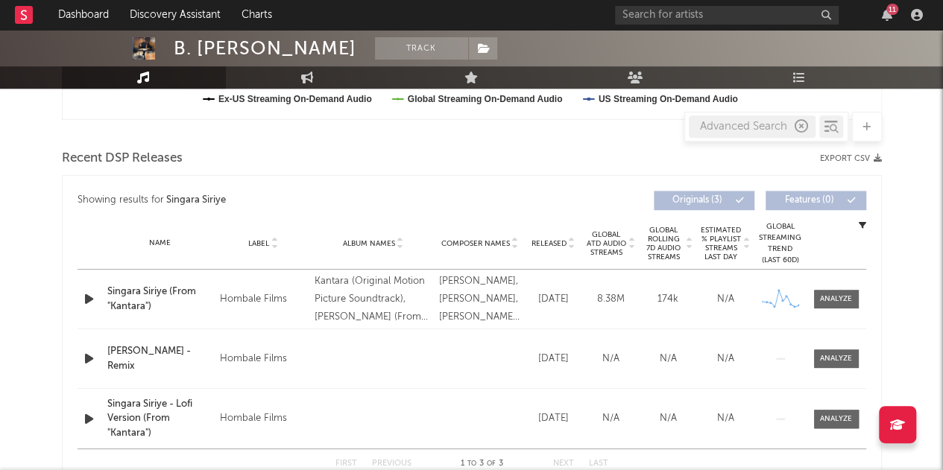
click at [149, 293] on div "Singara Siriye (From "Kantara")" at bounding box center [159, 299] width 105 height 29
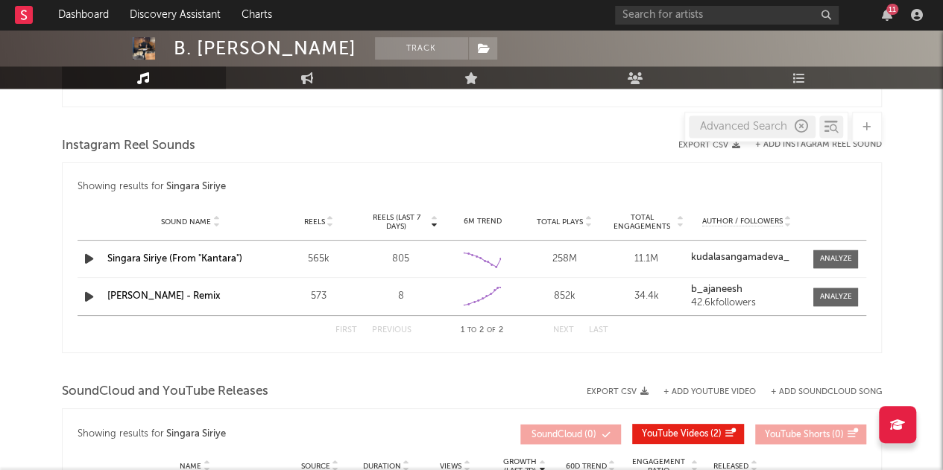
scroll to position [1073, 0]
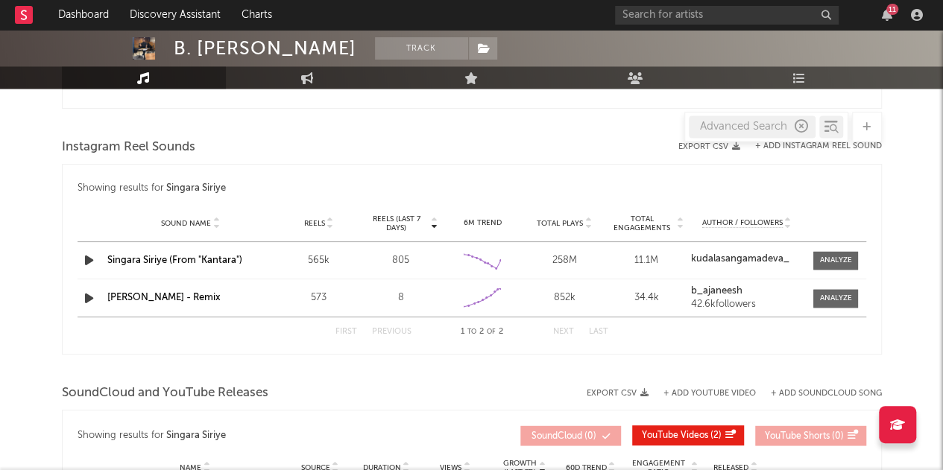
click at [721, 255] on strong "kudalasangamadeva_" at bounding box center [740, 259] width 98 height 10
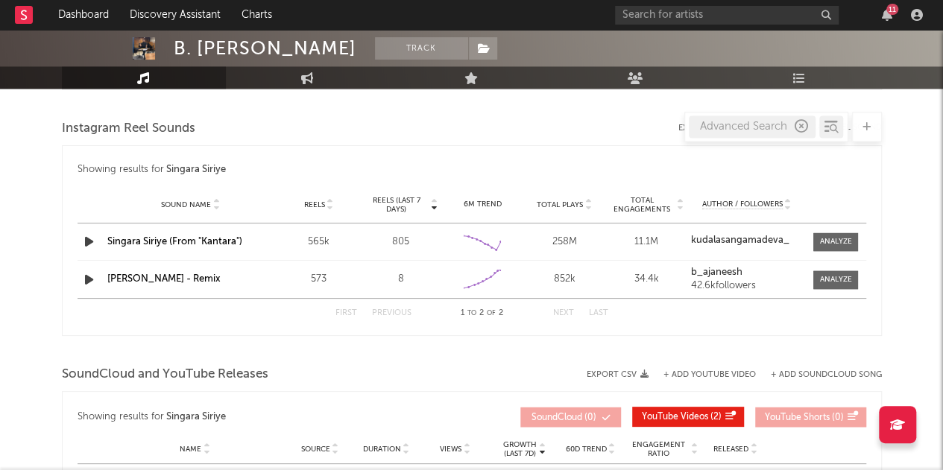
scroll to position [1090, 0]
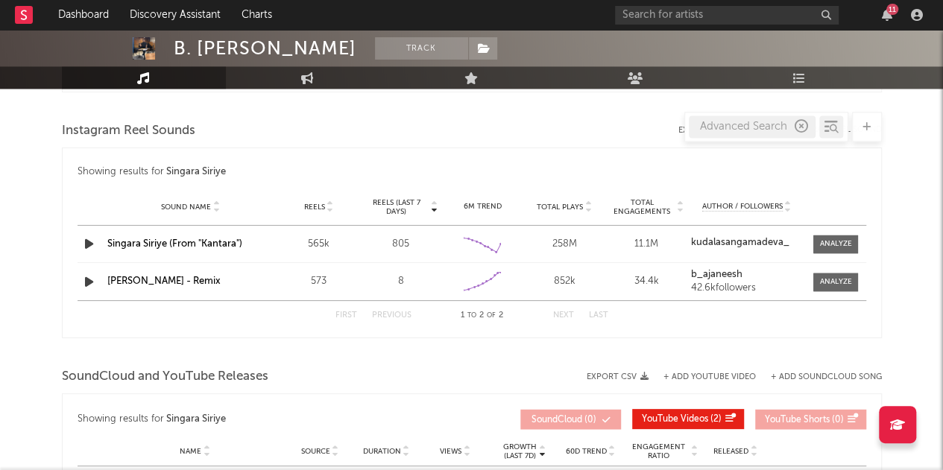
click at [736, 247] on div "kudalasangamadeva_" at bounding box center [747, 244] width 112 height 13
click at [736, 244] on strong "kudalasangamadeva_" at bounding box center [740, 243] width 98 height 10
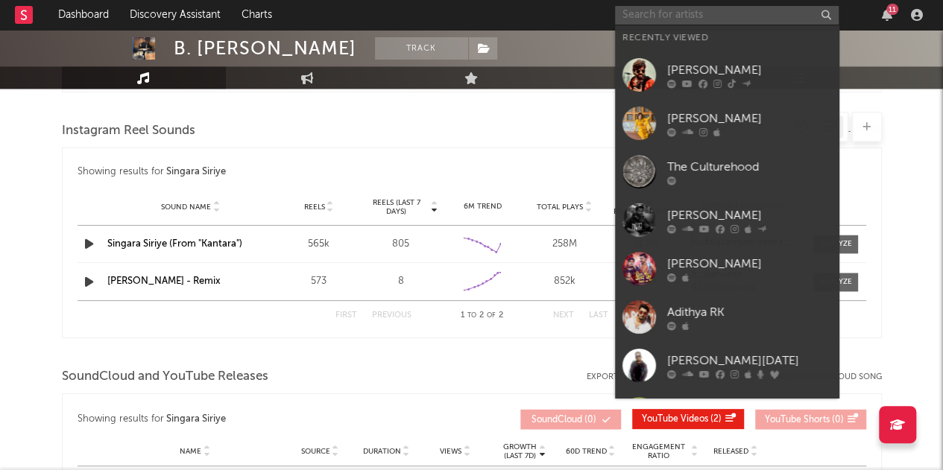
click at [677, 9] on input "text" at bounding box center [727, 15] width 224 height 19
paste input "kudalasangamadeva"
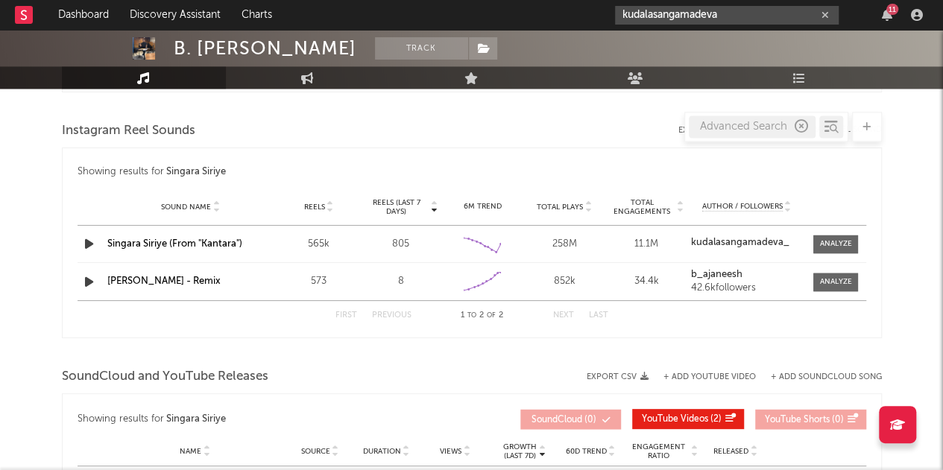
type input "kudalasangamadeva"
click at [567, 11] on nav "Dashboard Discovery Assistant Charts kudalasangamadeva 11" at bounding box center [471, 15] width 943 height 30
click at [819, 15] on button "button" at bounding box center [825, 15] width 12 height 14
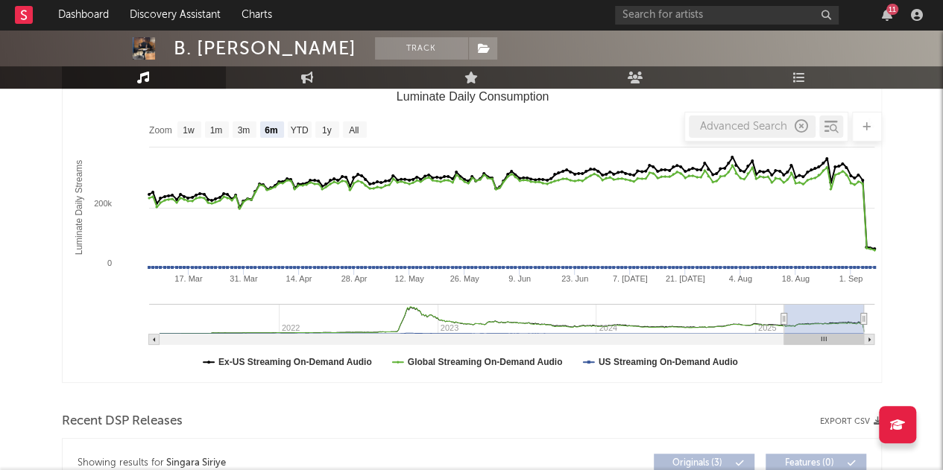
scroll to position [0, 0]
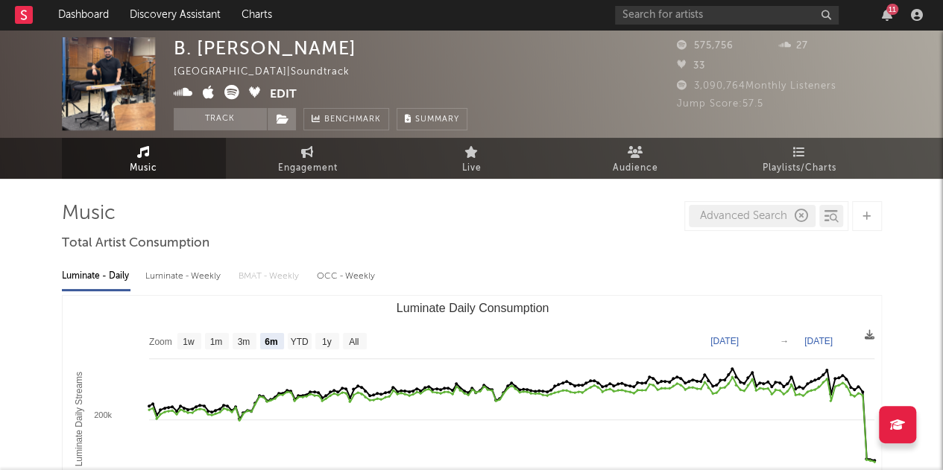
click at [798, 215] on icon "button" at bounding box center [801, 215] width 13 height 13
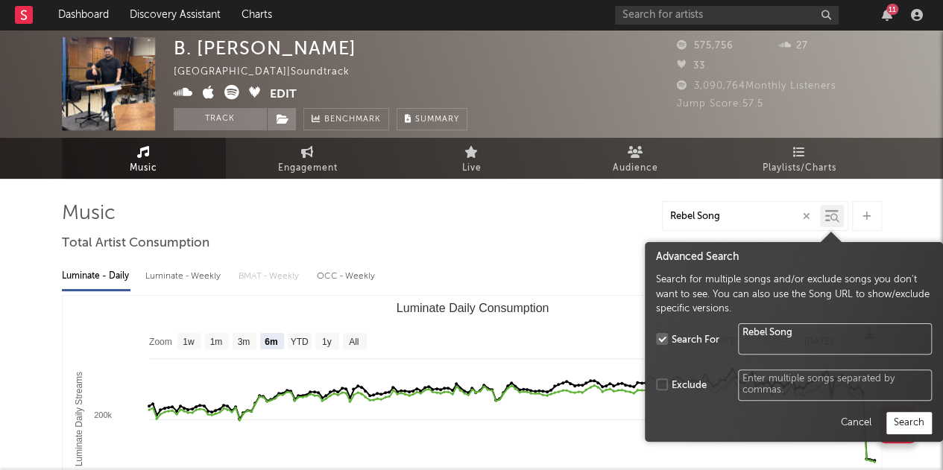
click at [832, 206] on div at bounding box center [832, 216] width 24 height 22
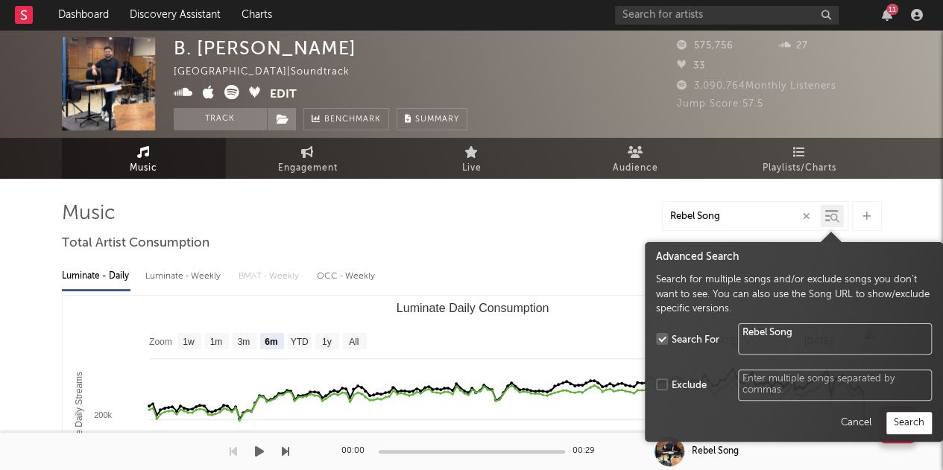
type input "Rebel Song"
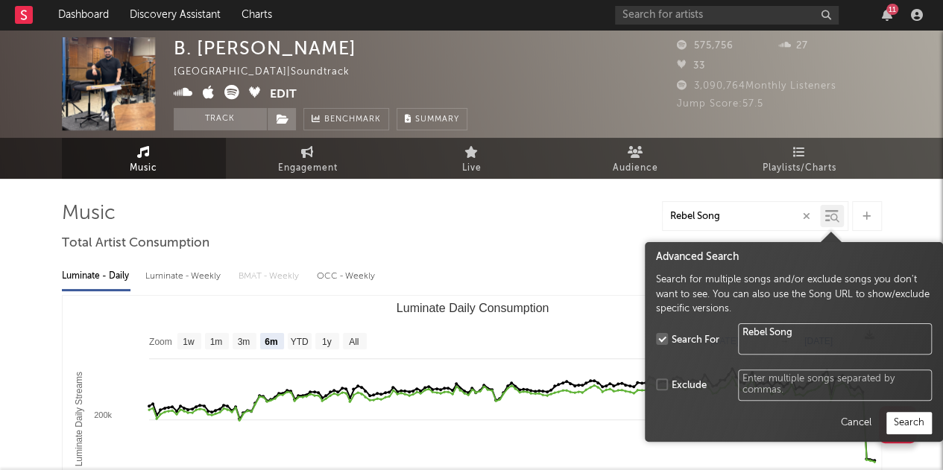
click at [910, 421] on button "Search" at bounding box center [908, 423] width 45 height 22
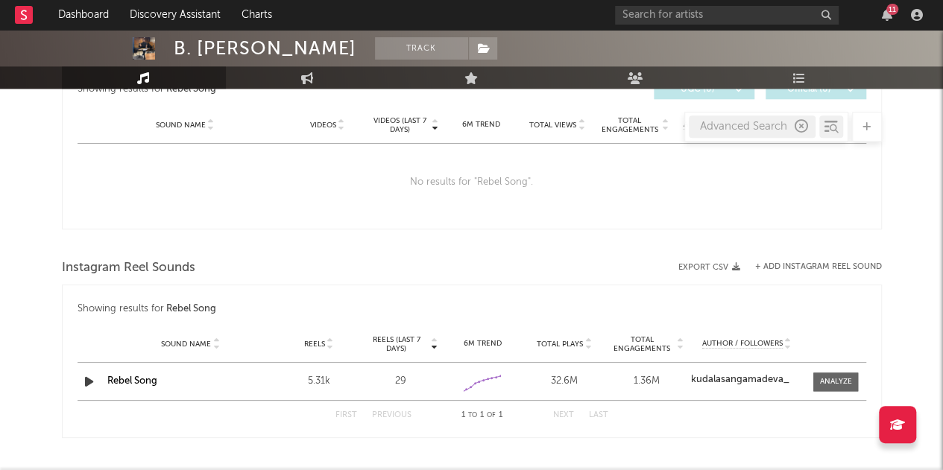
scroll to position [837, 0]
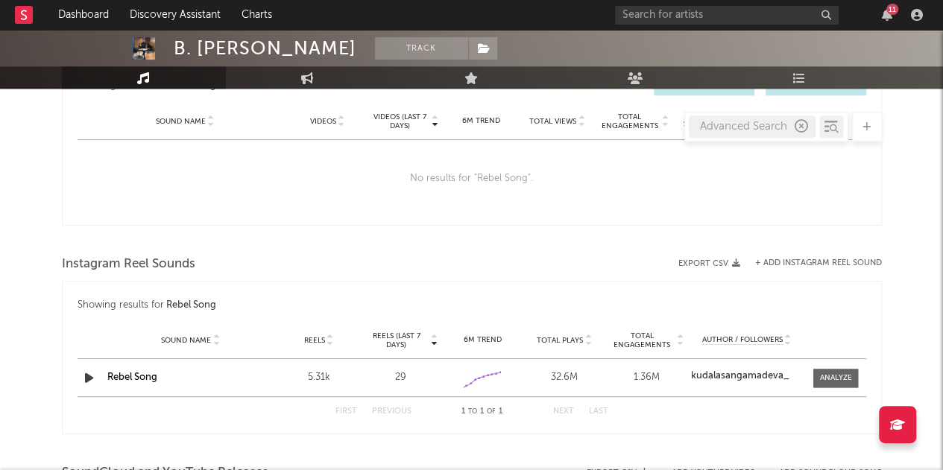
click at [809, 253] on div "Instagram Reel Sounds" at bounding box center [472, 264] width 820 height 25
click at [809, 256] on div "Instagram Reel Sounds" at bounding box center [472, 264] width 820 height 25
click at [809, 259] on button "+ Add Instagram Reel Sound" at bounding box center [818, 263] width 127 height 8
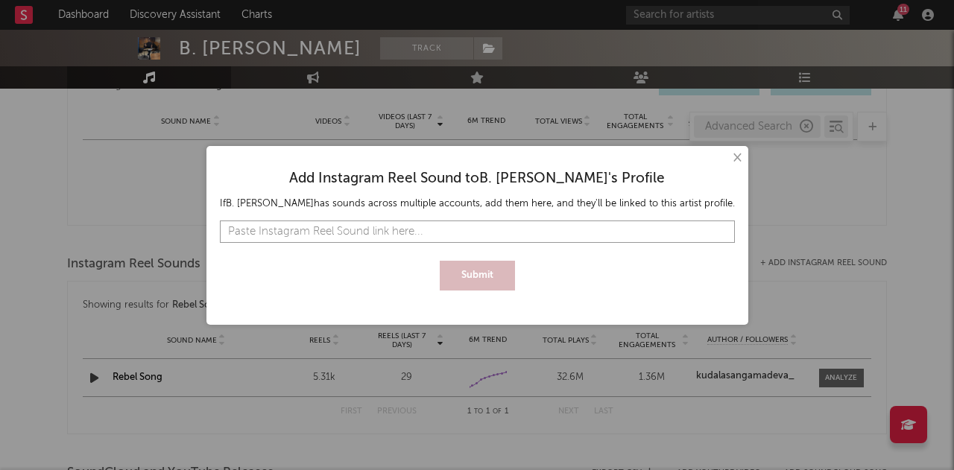
paste input "[URL][DOMAIN_NAME]"
type input "[URL][DOMAIN_NAME]"
click at [467, 277] on button "Submit" at bounding box center [477, 276] width 75 height 30
click at [735, 157] on button "×" at bounding box center [736, 158] width 16 height 16
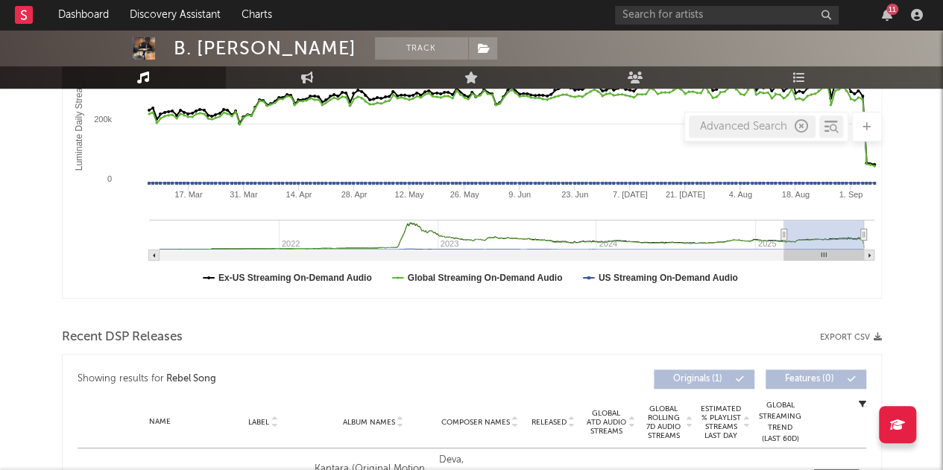
scroll to position [0, 0]
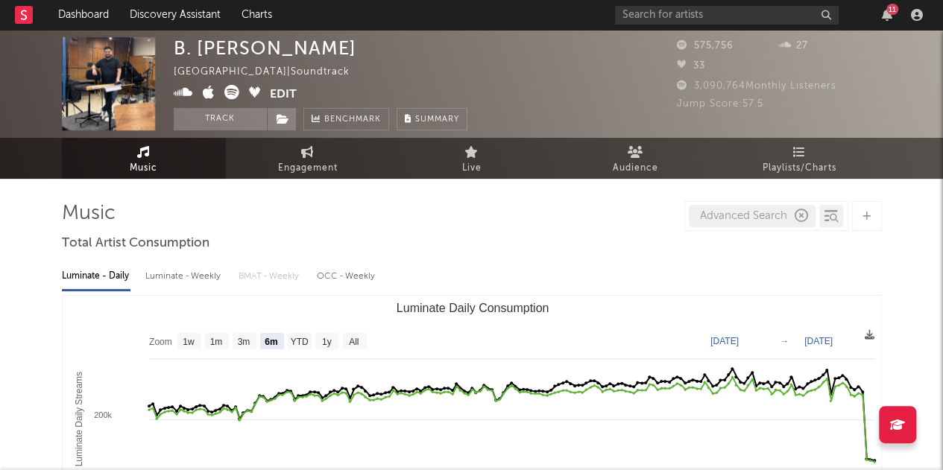
click at [799, 220] on icon "button" at bounding box center [801, 215] width 13 height 13
type input "[DATE] Song"
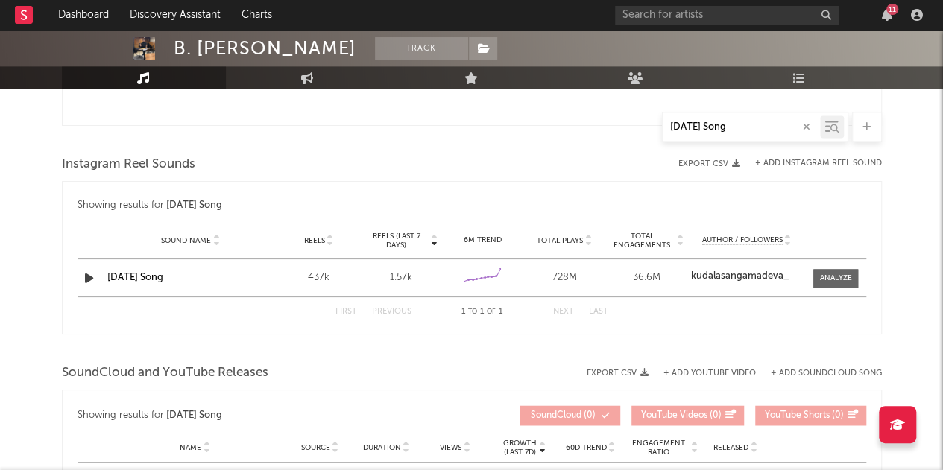
scroll to position [938, 0]
click at [811, 159] on button "+ Add Instagram Reel Sound" at bounding box center [818, 163] width 127 height 8
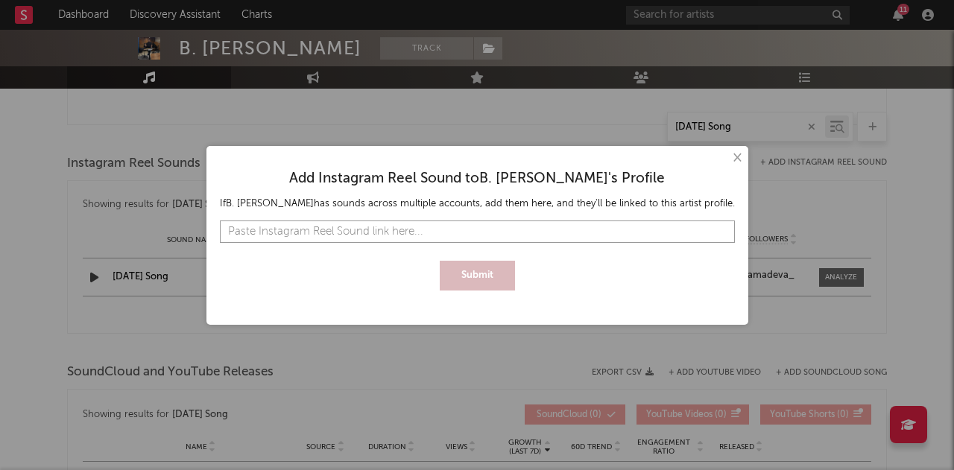
paste input "[URL][DOMAIN_NAME]"
type input "[URL][DOMAIN_NAME]"
click at [476, 266] on button "Submit" at bounding box center [477, 276] width 75 height 30
click at [730, 157] on button "×" at bounding box center [736, 158] width 16 height 16
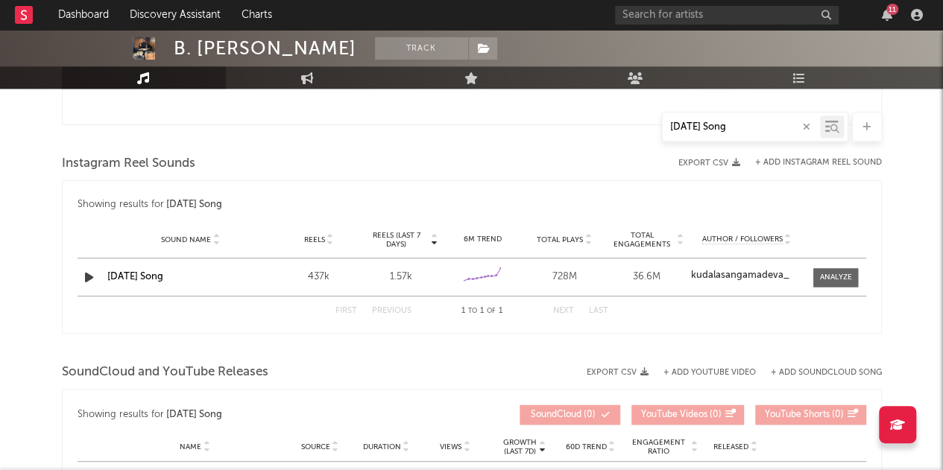
click at [742, 271] on strong "kudalasangamadeva_" at bounding box center [740, 276] width 98 height 10
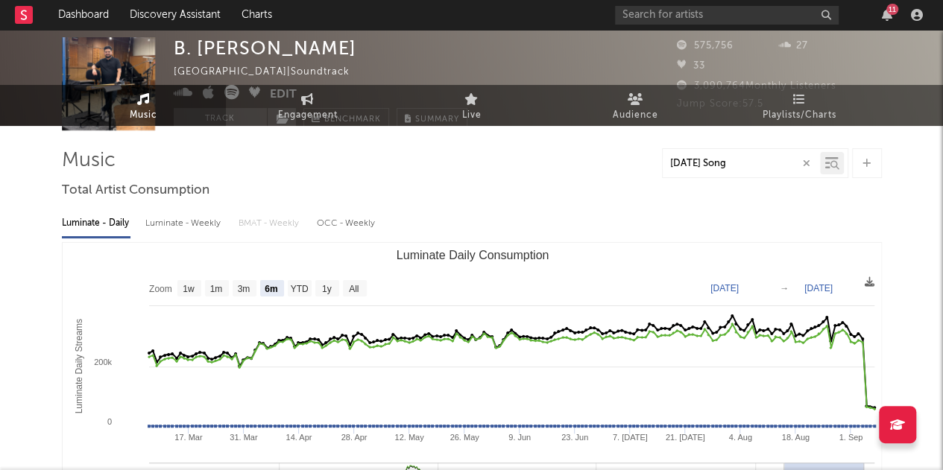
scroll to position [0, 0]
